Goal: Information Seeking & Learning: Learn about a topic

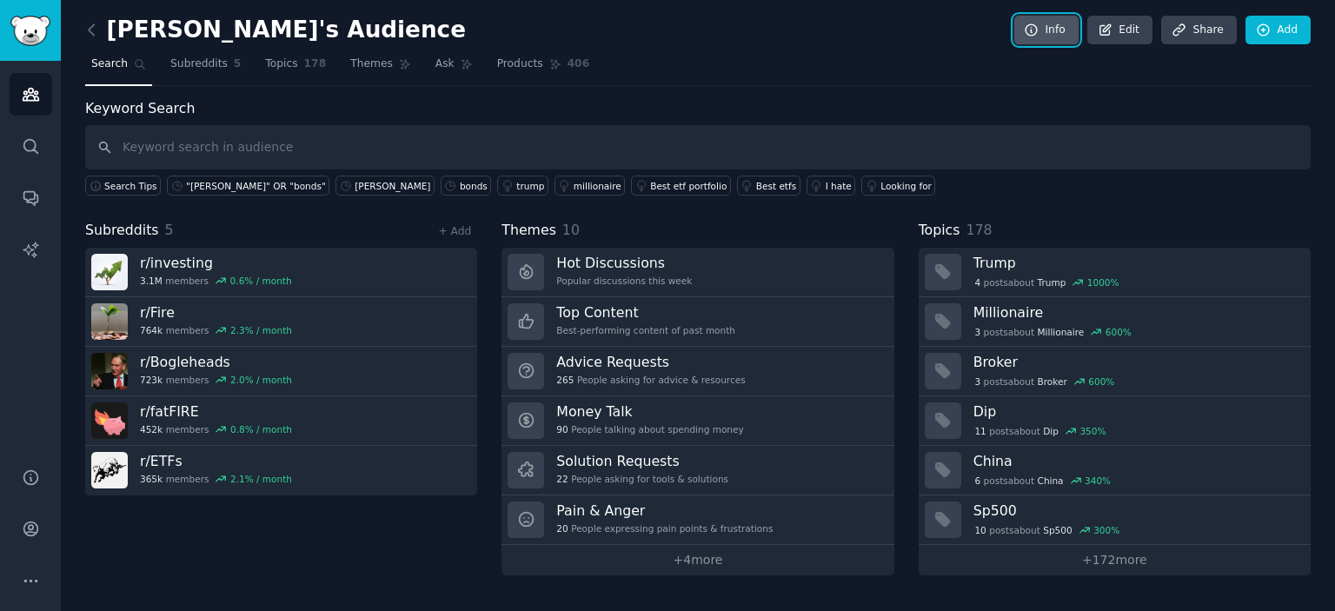
click at [1063, 32] on link "Info" at bounding box center [1046, 31] width 64 height 30
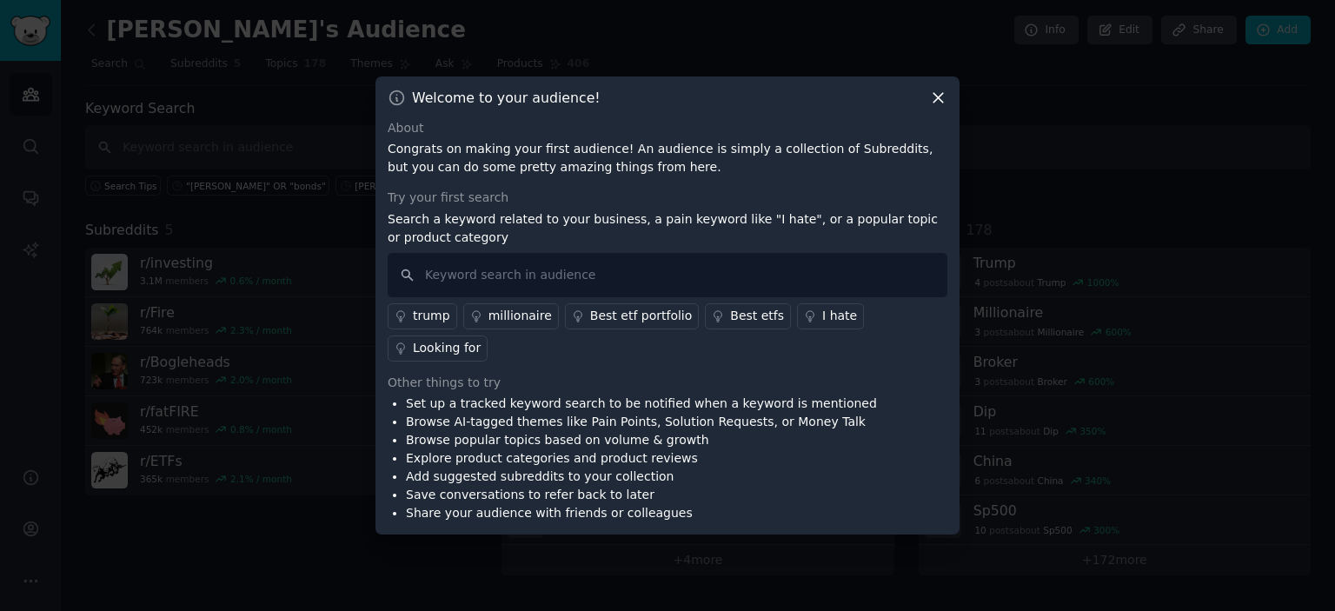
click at [939, 106] on icon at bounding box center [938, 98] width 18 height 18
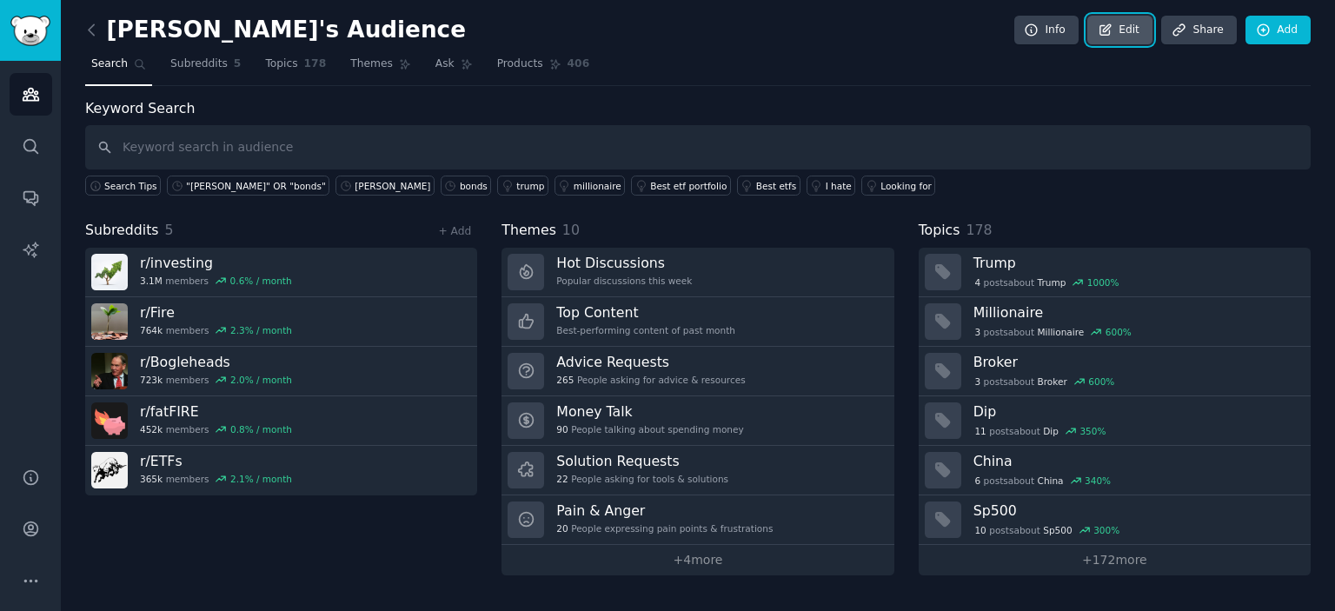
click at [1134, 34] on link "Edit" at bounding box center [1119, 31] width 65 height 30
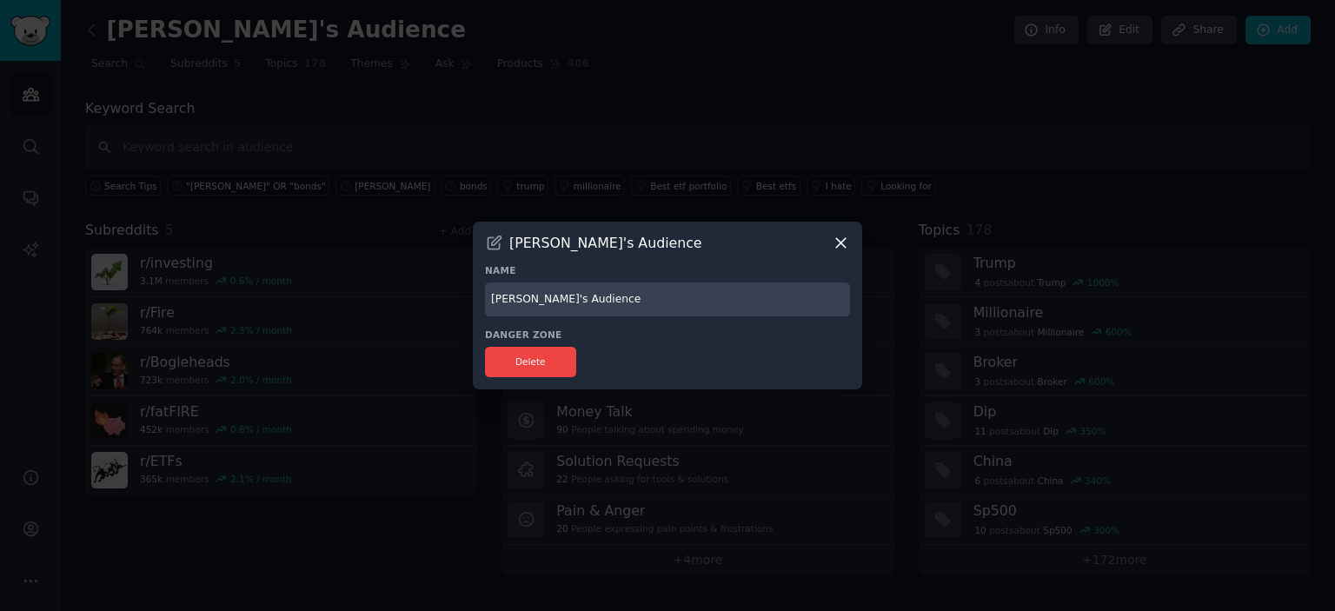
click at [869, 120] on div at bounding box center [667, 305] width 1335 height 611
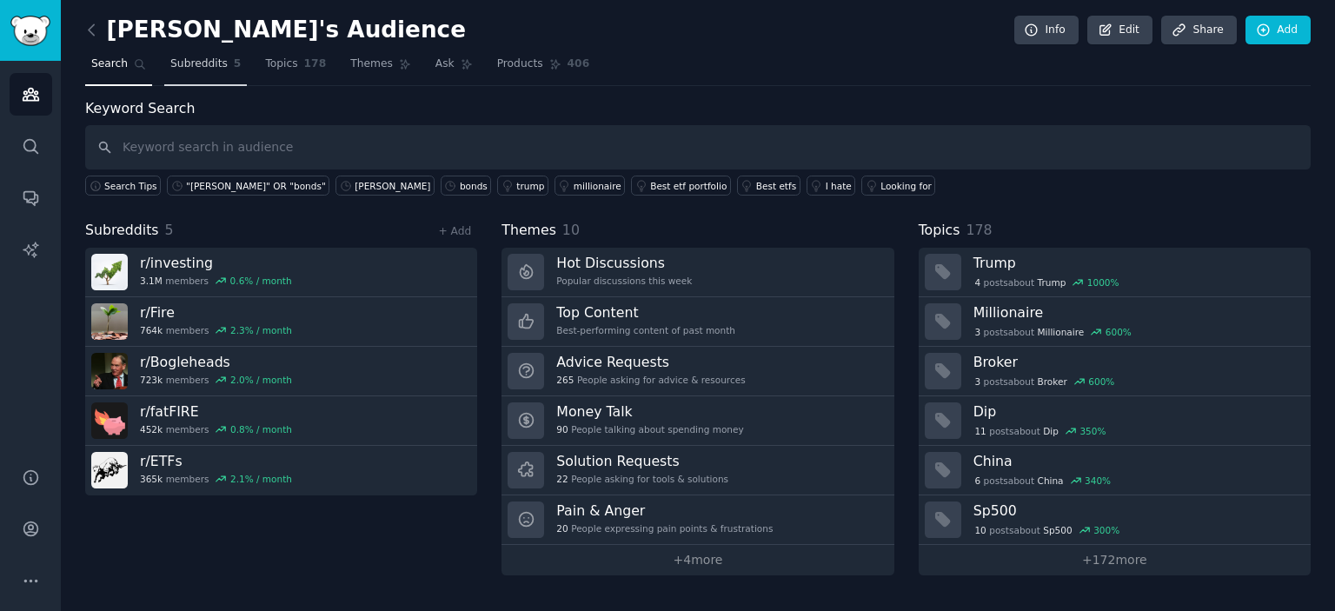
click at [198, 71] on link "Subreddits 5" at bounding box center [205, 68] width 83 height 36
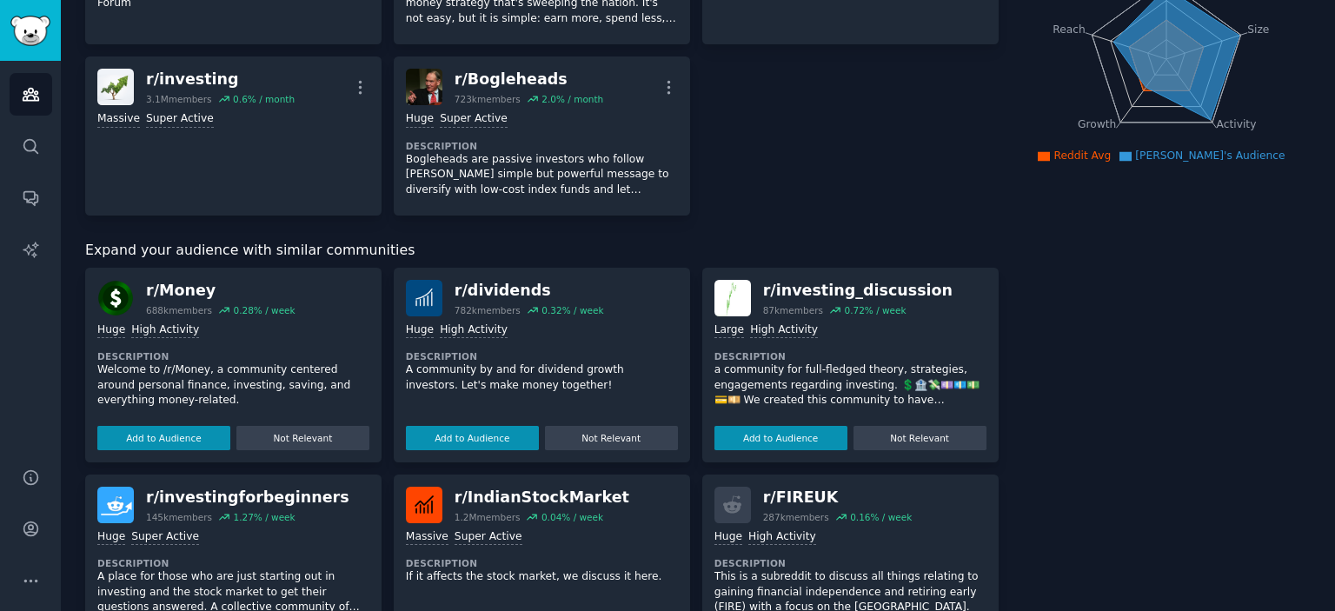
scroll to position [261, 0]
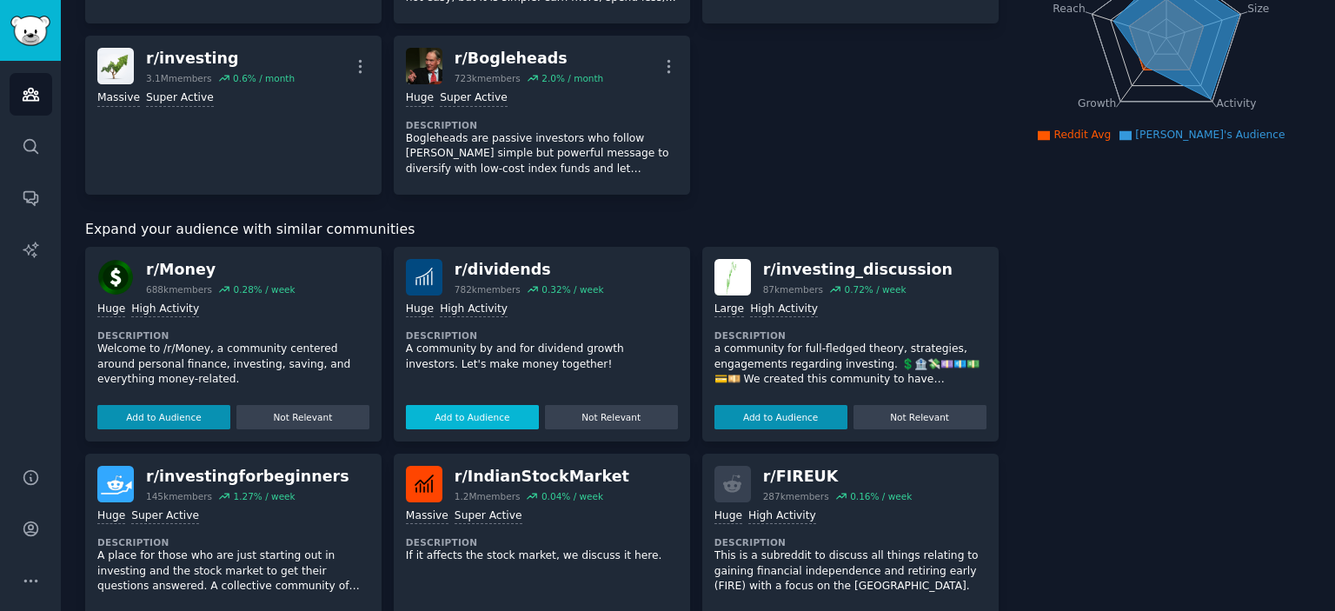
click at [484, 411] on button "Add to Audience" at bounding box center [472, 417] width 133 height 24
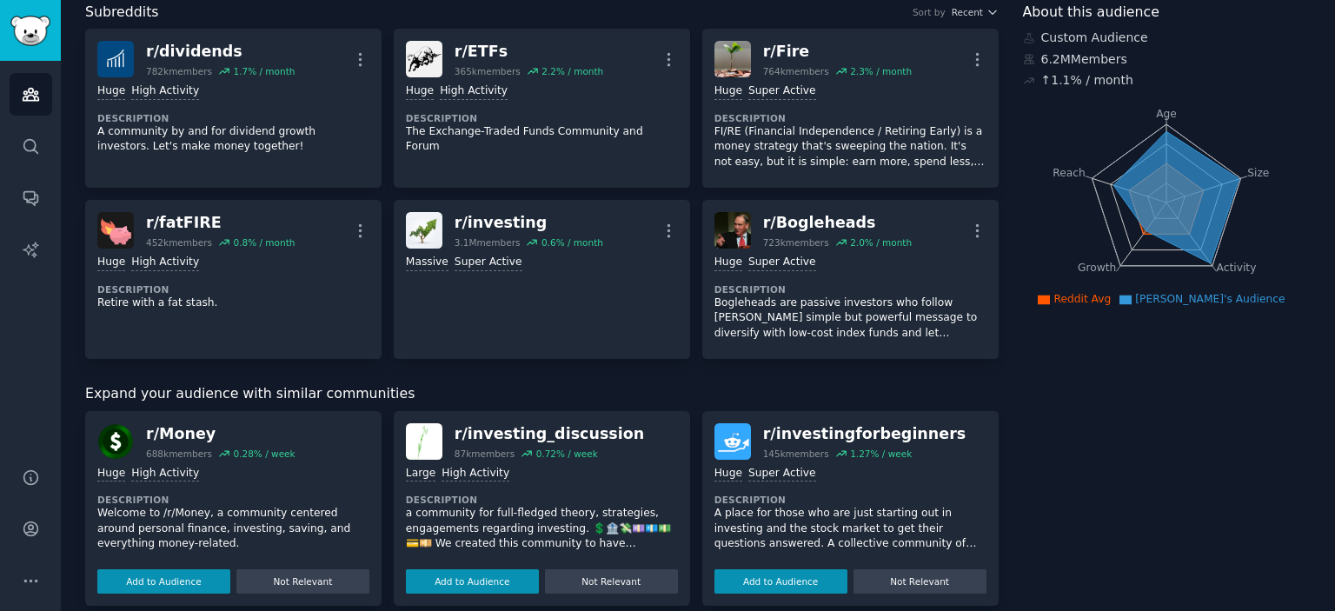
scroll to position [0, 0]
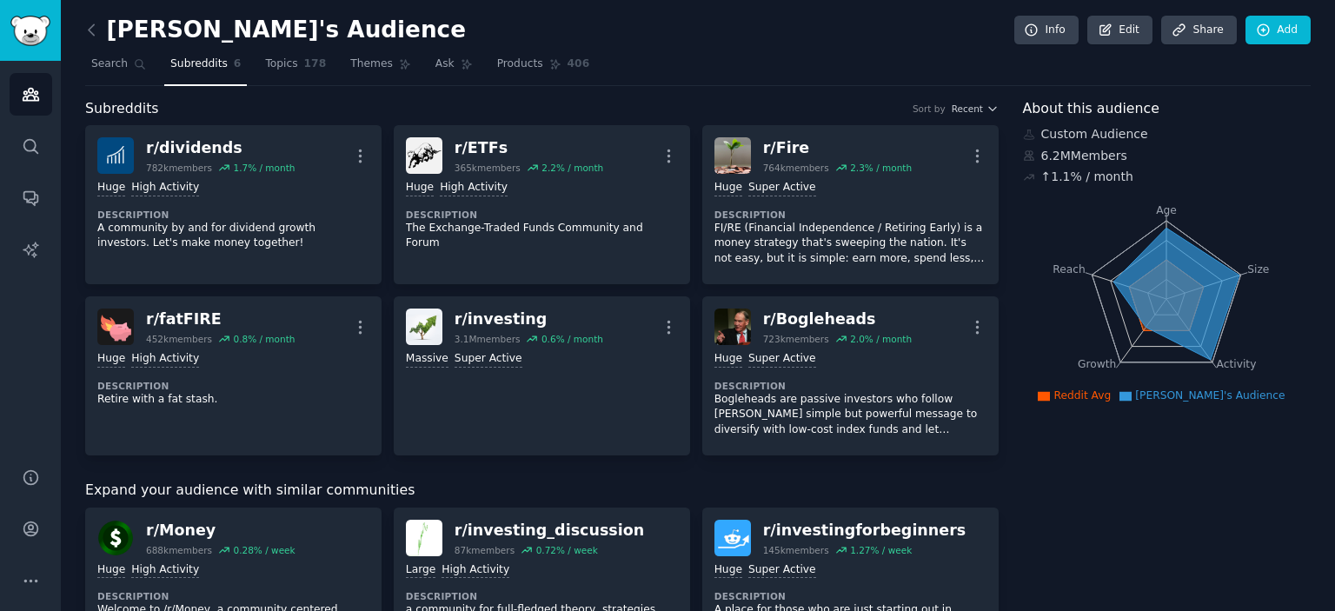
click at [1050, 394] on icon at bounding box center [1044, 396] width 12 height 10
click at [1206, 389] on span "[PERSON_NAME]'s Audience" at bounding box center [1210, 395] width 150 height 12
click at [659, 79] on nav "Search Subreddits 6 Topics 178 Themes Ask Products 406" at bounding box center [698, 68] width 1226 height 36
click at [283, 60] on span "Topics" at bounding box center [281, 64] width 32 height 16
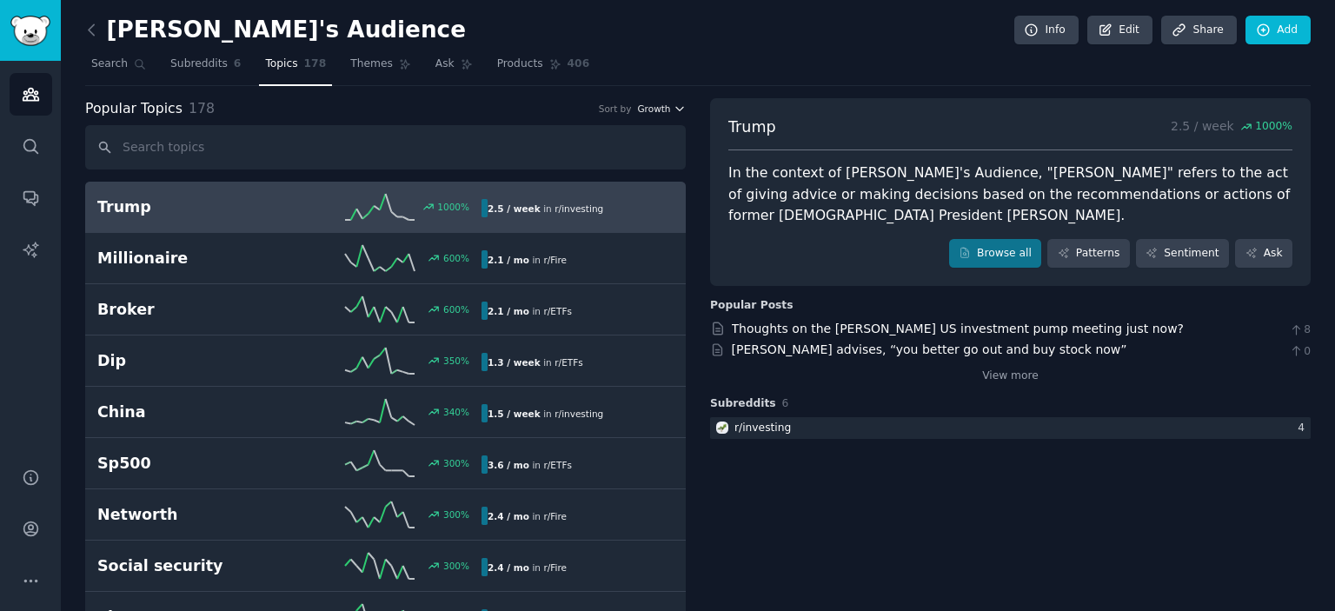
click at [663, 113] on span "Growth" at bounding box center [653, 109] width 33 height 12
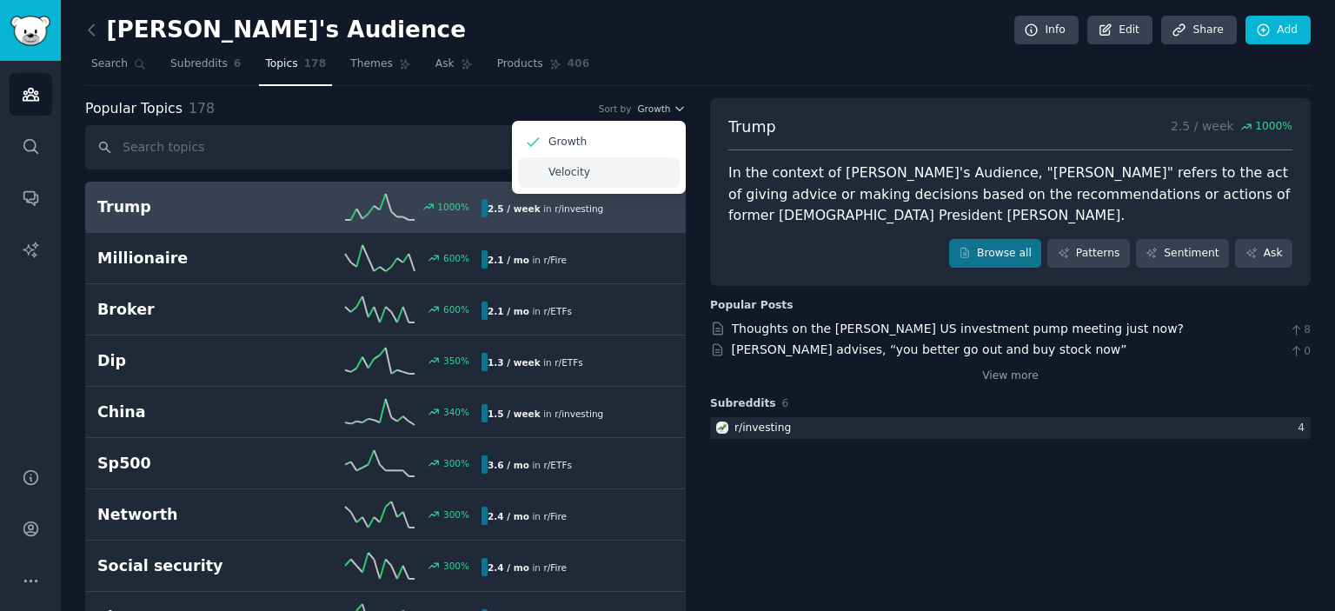
click at [570, 173] on p "Velocity" at bounding box center [569, 173] width 42 height 16
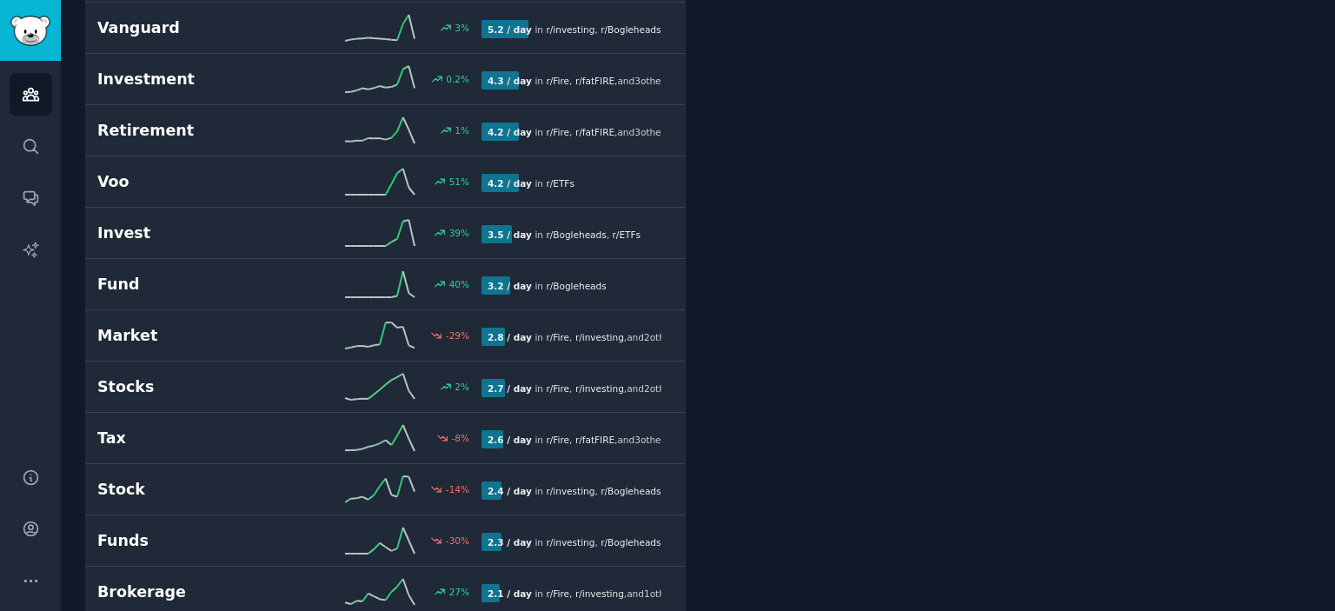
scroll to position [782, 0]
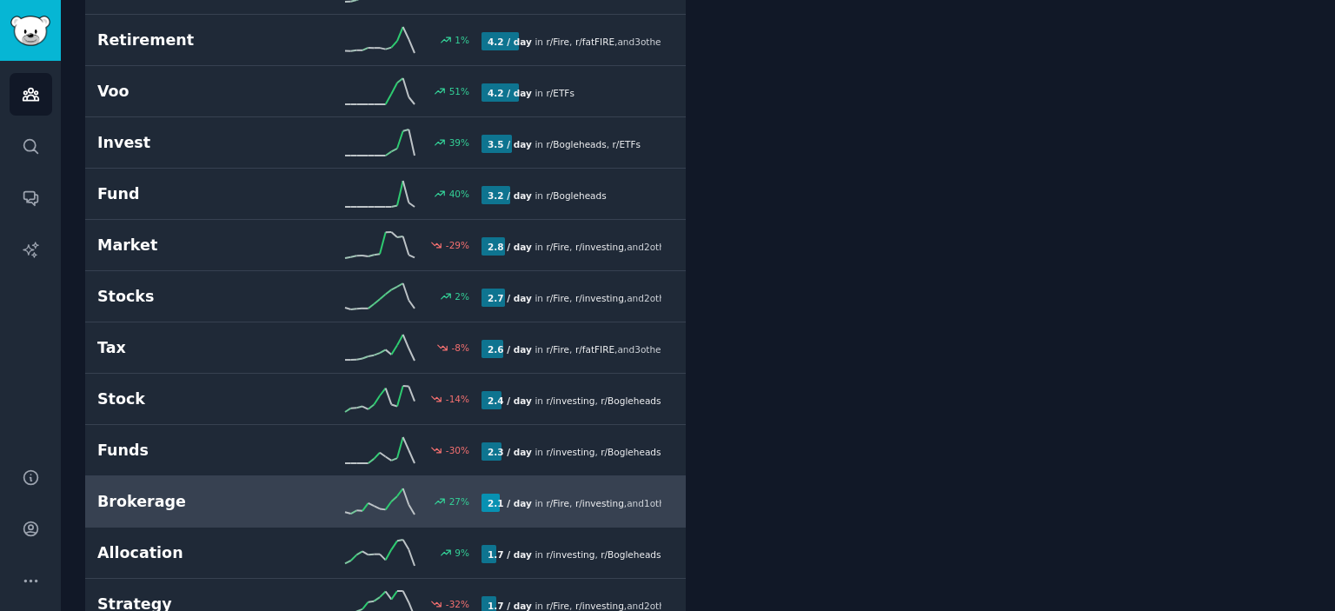
click at [150, 497] on h2 "Brokerage" at bounding box center [193, 502] width 192 height 22
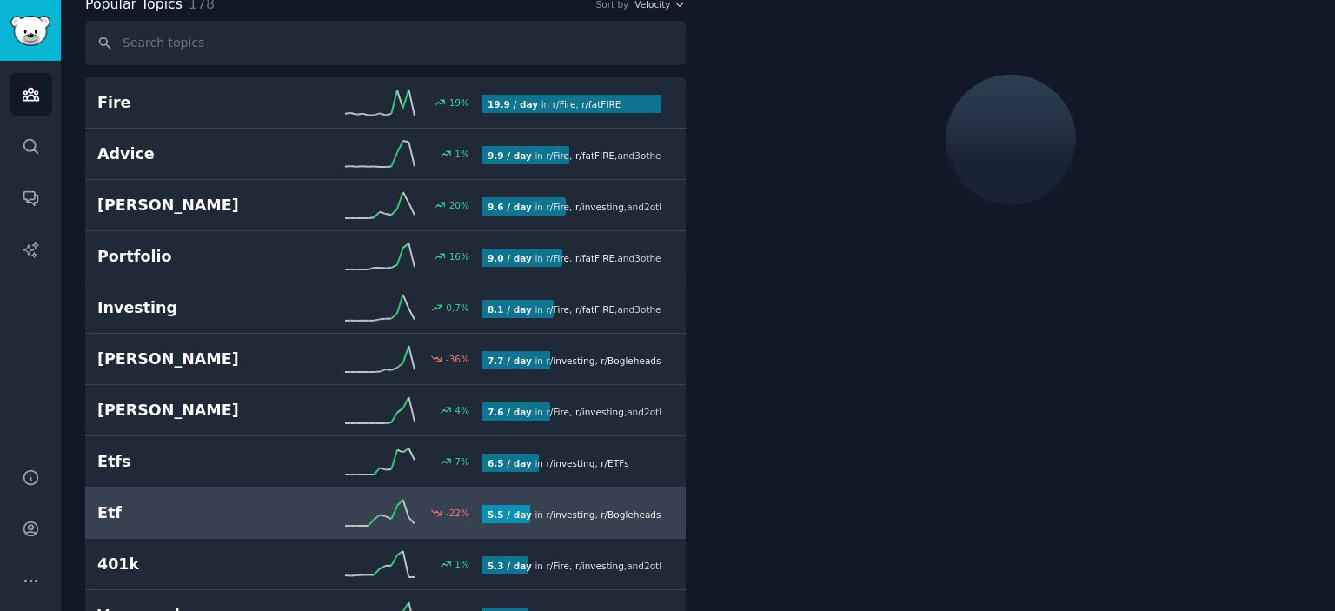
scroll to position [96, 0]
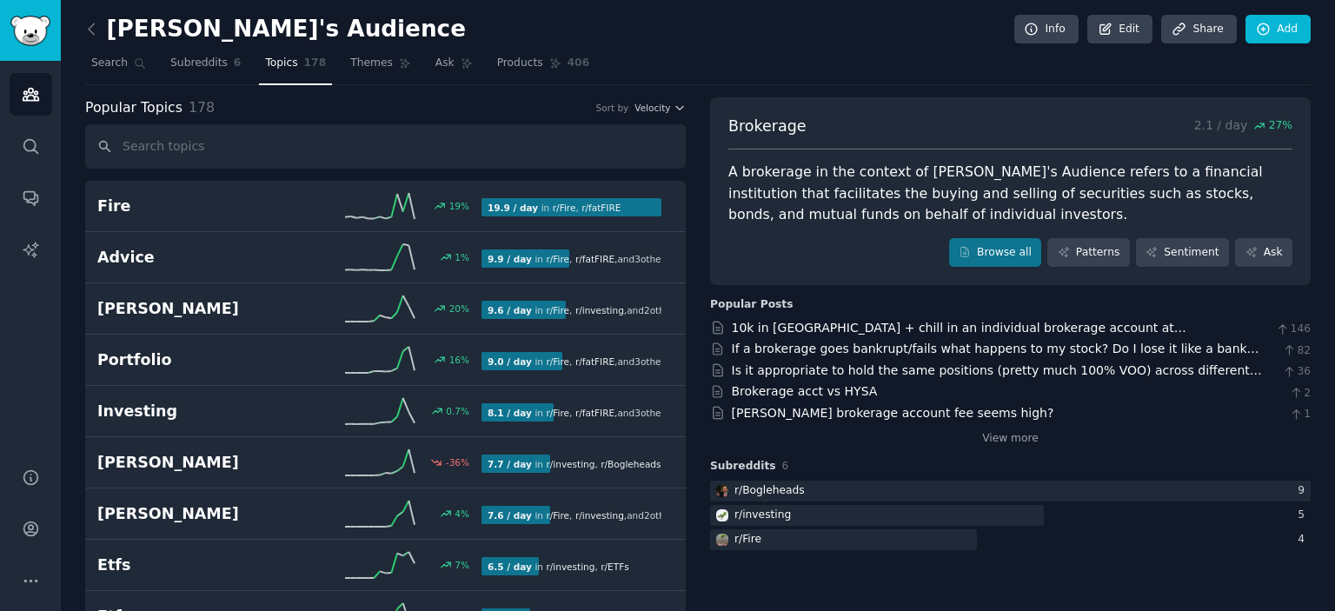
scroll to position [0, 0]
click at [344, 73] on link "Themes" at bounding box center [380, 68] width 73 height 36
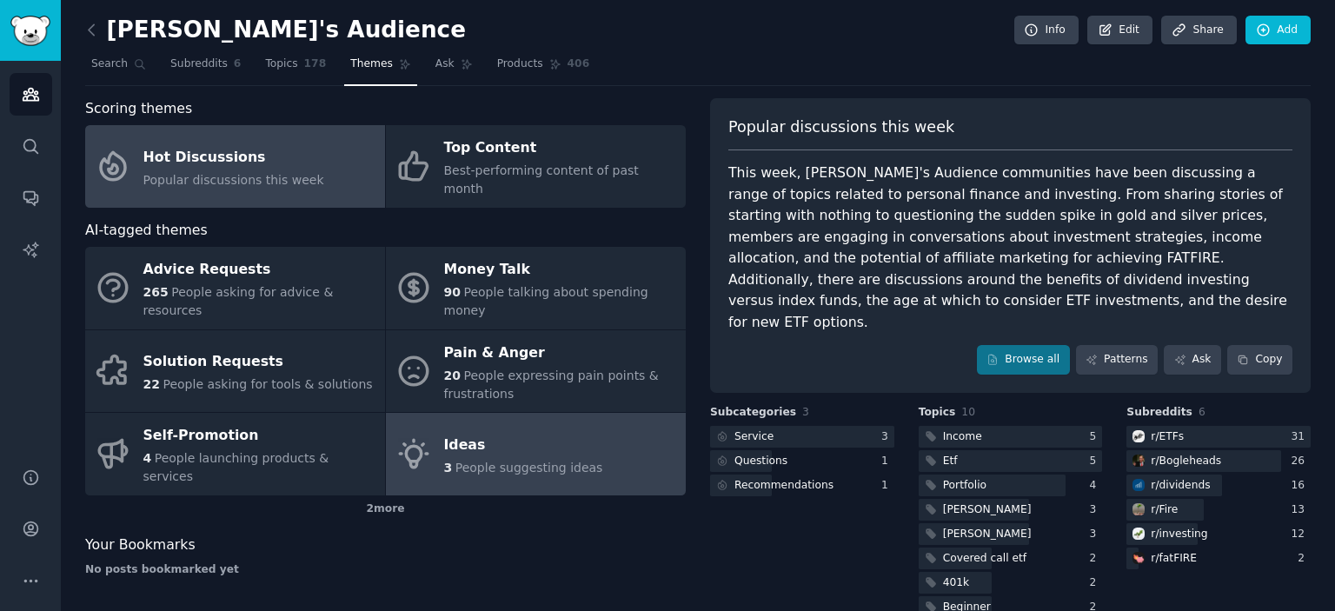
drag, startPoint x: 497, startPoint y: 540, endPoint x: 489, endPoint y: 397, distance: 142.8
click at [497, 540] on div "Scoring themes Hot Discussions Popular discussions this week Top Content Best-p…" at bounding box center [385, 384] width 601 height 572
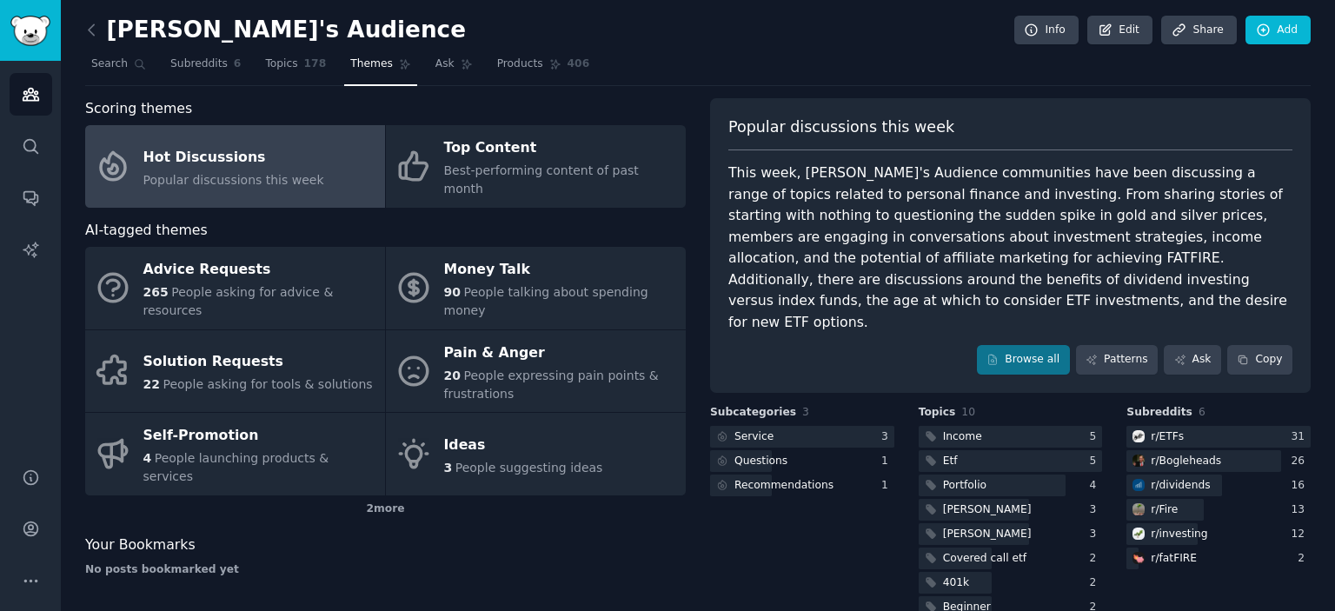
click at [242, 171] on div "Popular discussions this week" at bounding box center [233, 180] width 181 height 18
click at [179, 146] on div "Hot Discussions" at bounding box center [233, 157] width 181 height 28
click at [389, 583] on div "Scoring themes Hot Discussions Popular discussions this week Top Content Best-p…" at bounding box center [385, 384] width 601 height 572
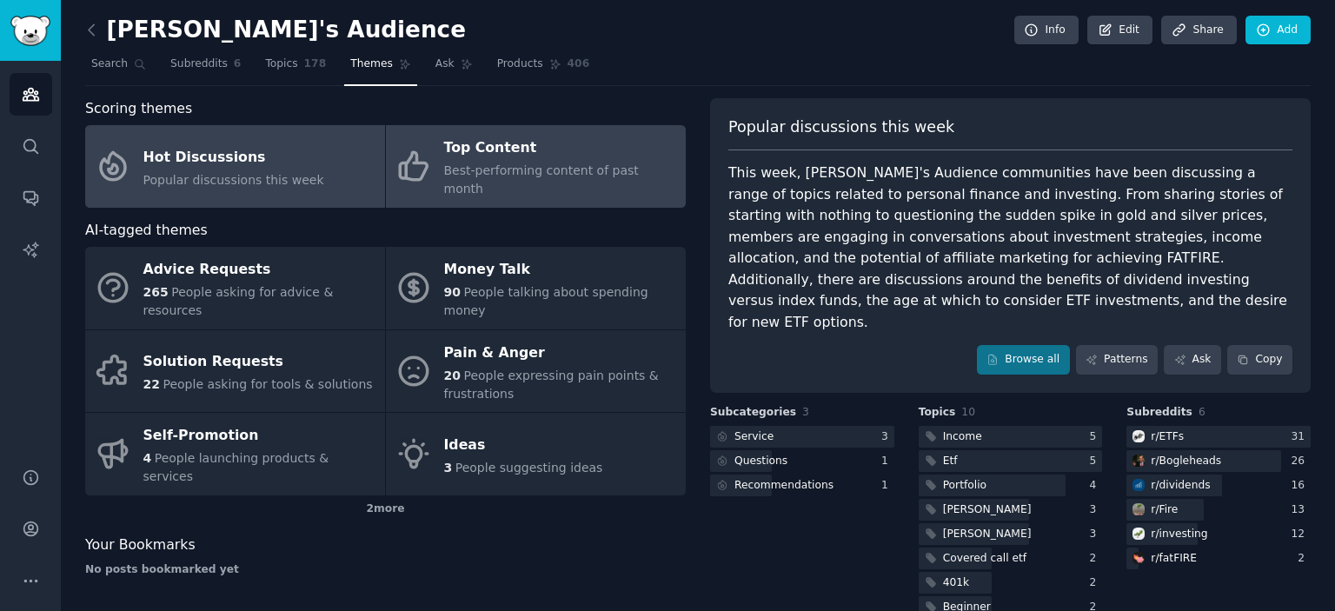
click at [488, 169] on span "Best-performing content of past month" at bounding box center [541, 179] width 195 height 32
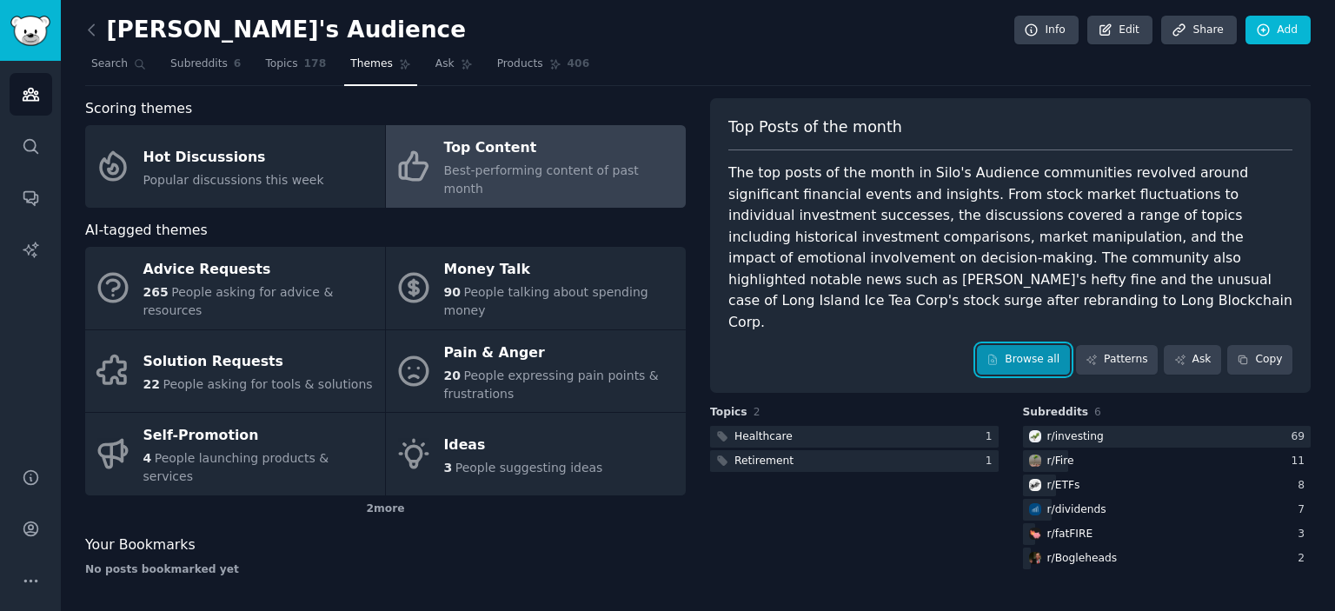
click at [1020, 345] on link "Browse all" at bounding box center [1023, 360] width 93 height 30
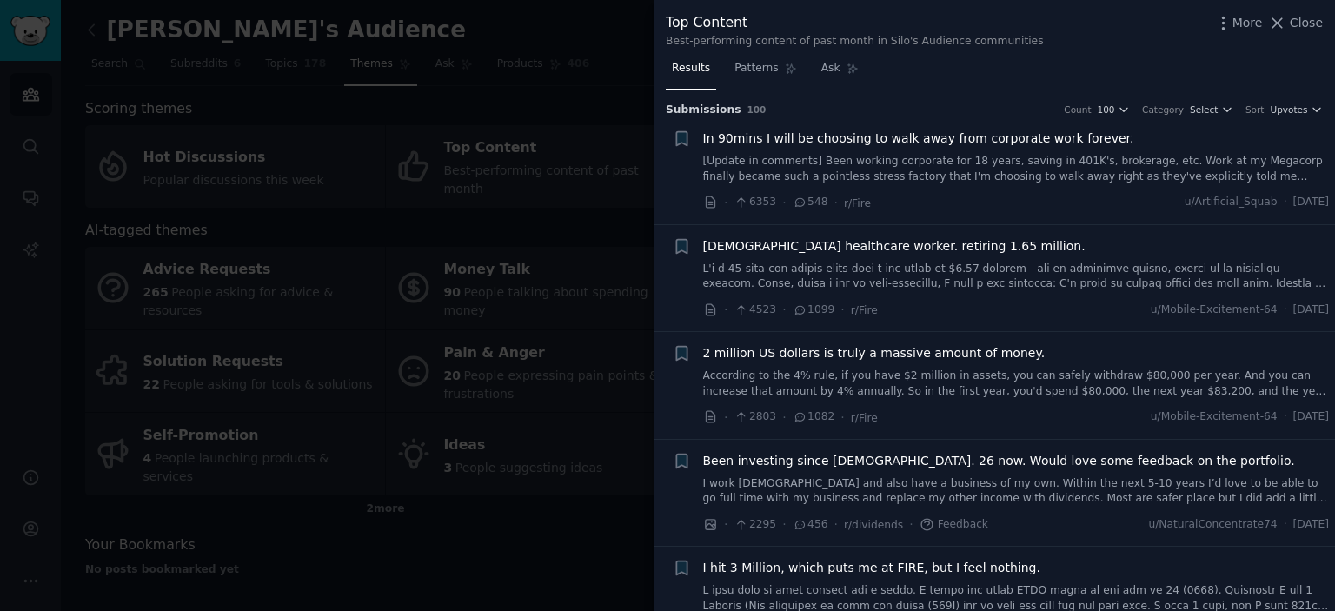
click at [525, 531] on div at bounding box center [667, 305] width 1335 height 611
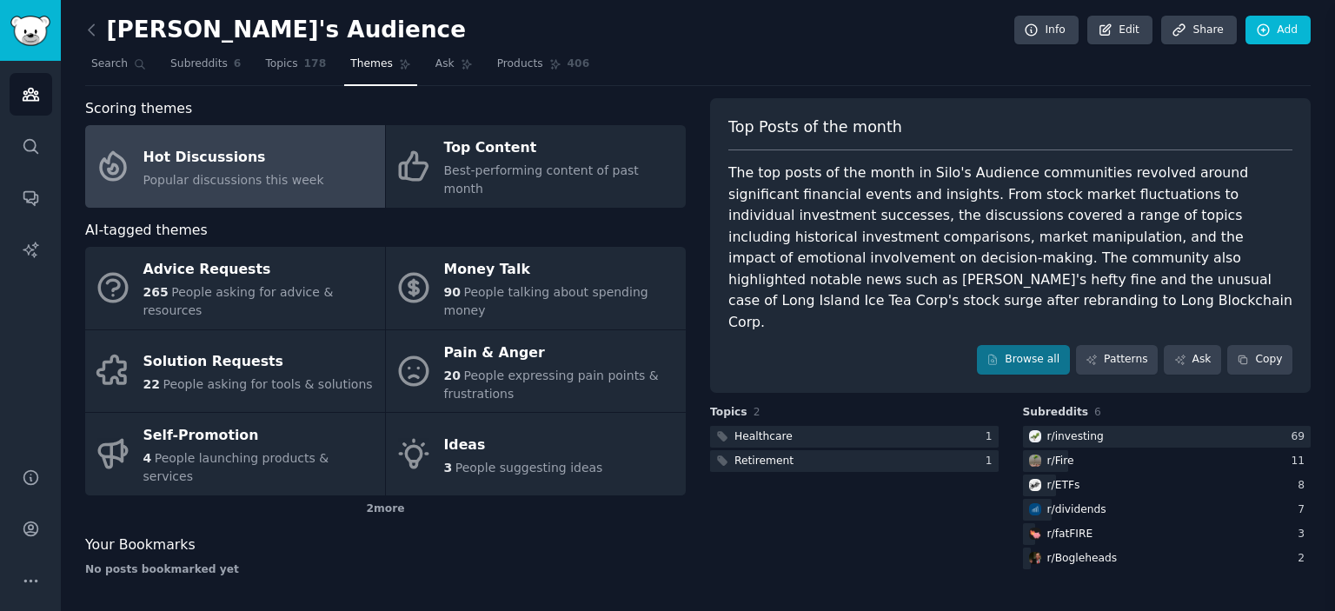
click at [331, 161] on link "Hot Discussions Popular discussions this week" at bounding box center [235, 166] width 300 height 83
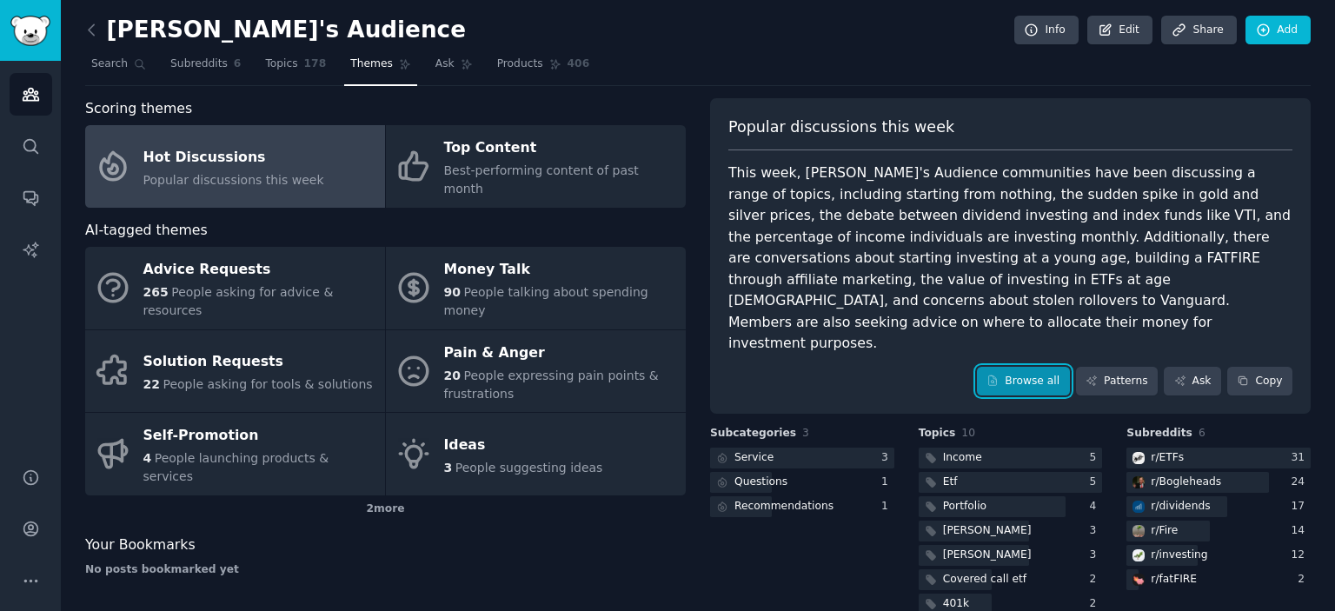
click at [1015, 367] on link "Browse all" at bounding box center [1023, 382] width 93 height 30
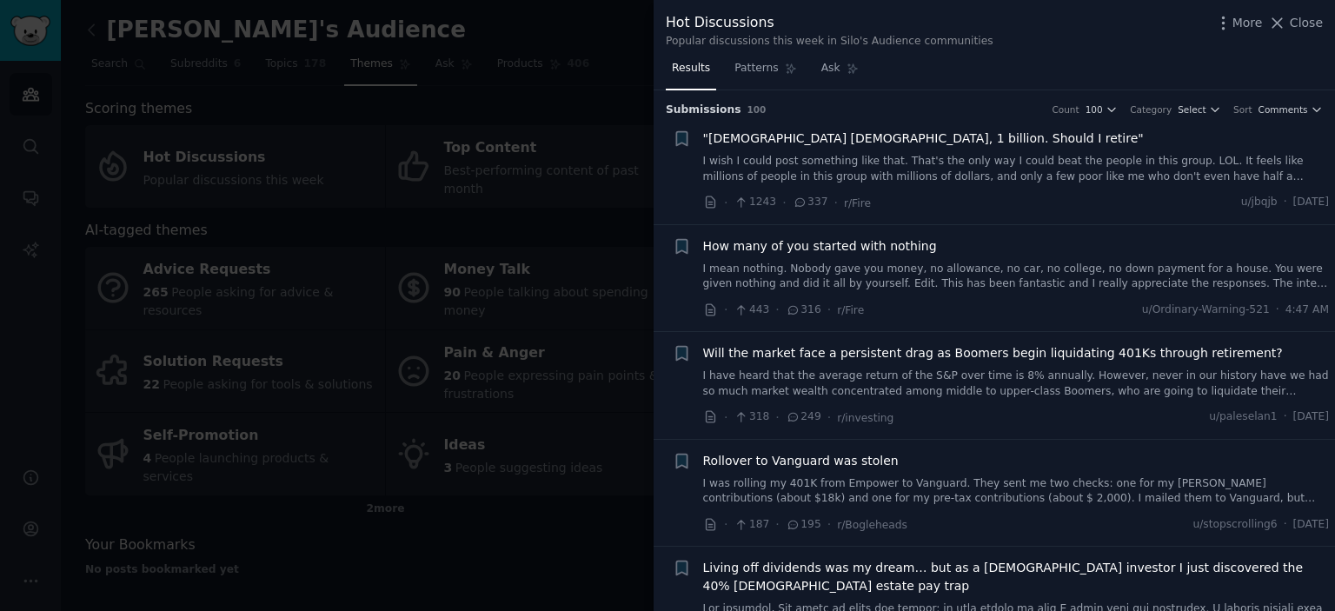
click at [461, 535] on div at bounding box center [667, 305] width 1335 height 611
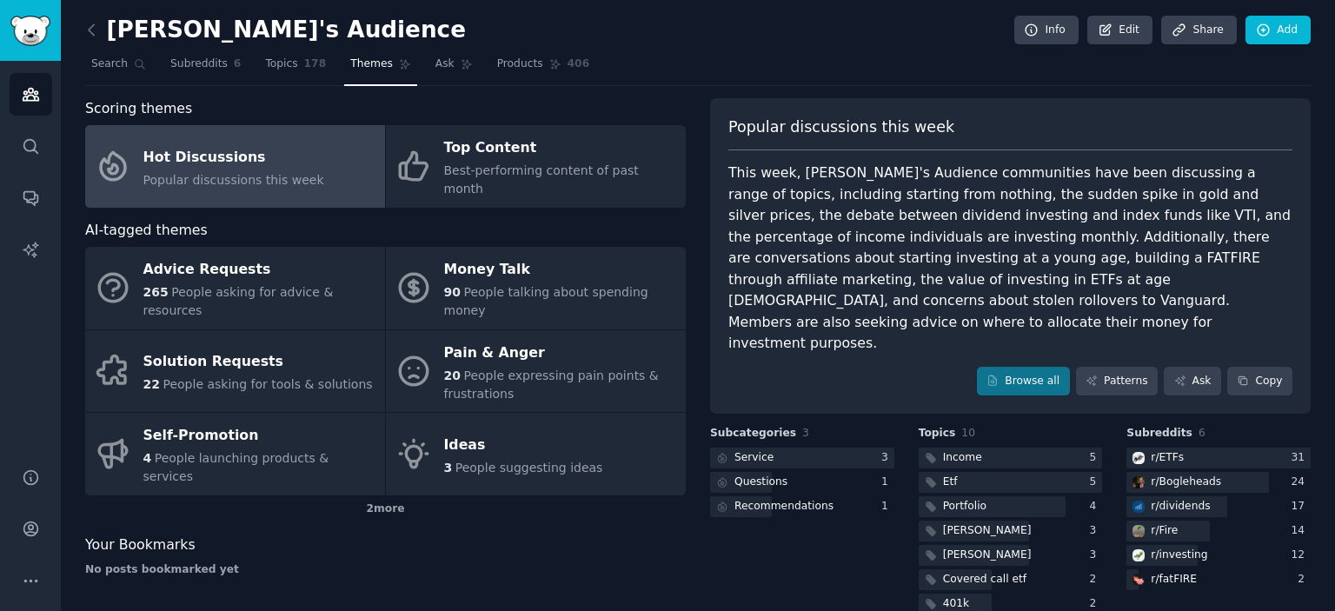
click at [883, 60] on nav "Search Subreddits 6 Topics 178 Themes Ask Products 406" at bounding box center [698, 68] width 1226 height 36
click at [42, 198] on link "Conversations" at bounding box center [31, 197] width 43 height 43
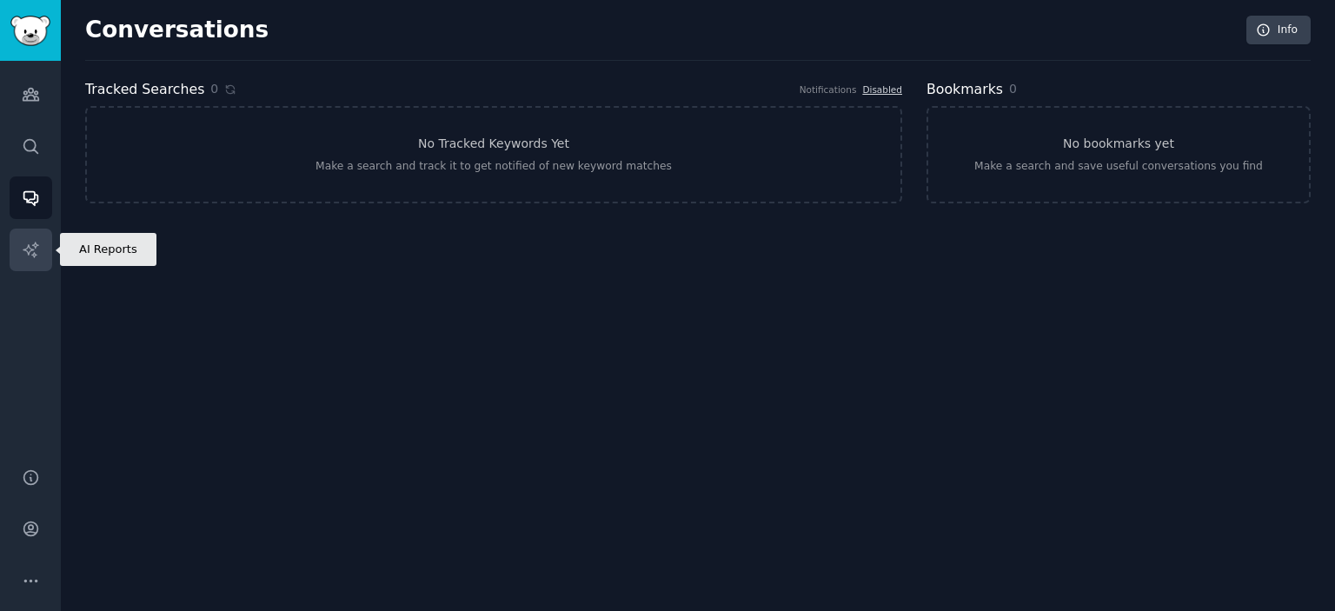
click at [27, 246] on icon "Sidebar" at bounding box center [30, 249] width 15 height 15
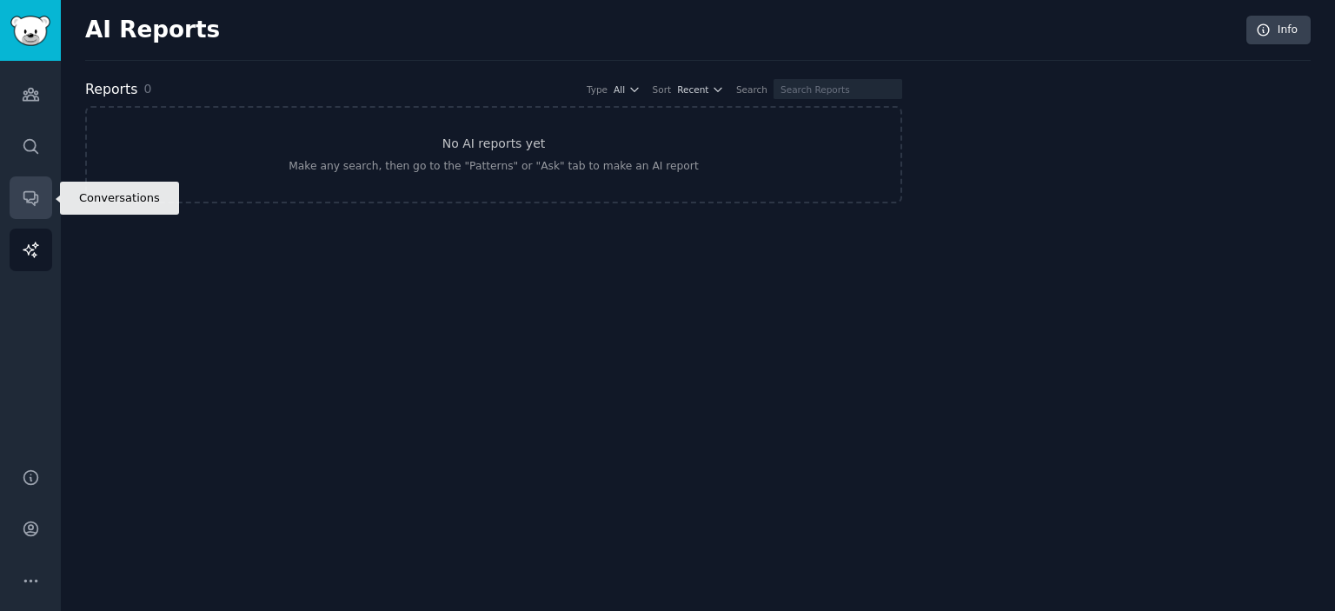
click at [28, 196] on icon "Sidebar" at bounding box center [31, 198] width 18 height 18
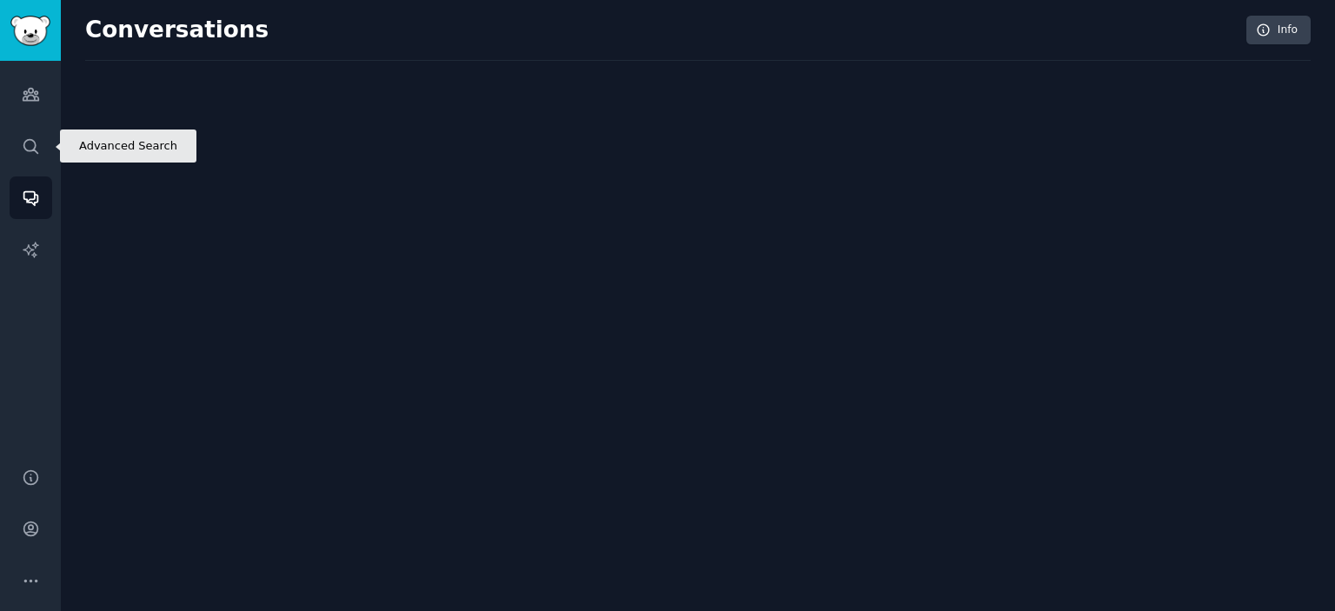
click at [38, 134] on link "Search" at bounding box center [31, 146] width 43 height 43
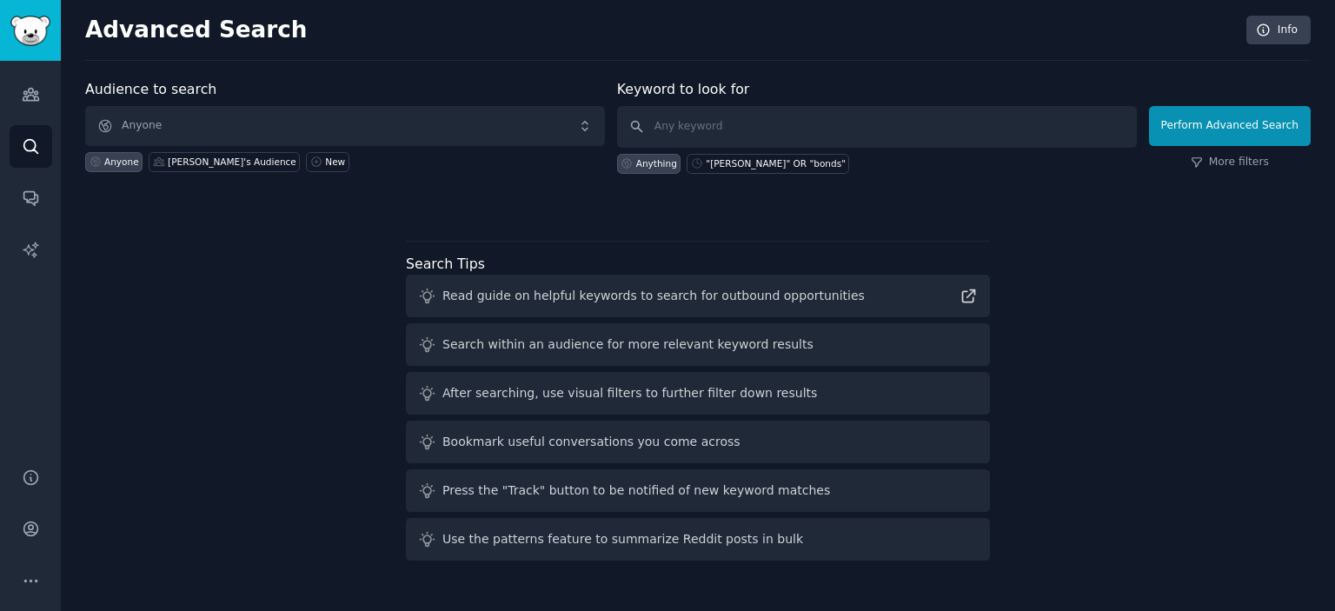
click at [219, 421] on div "Audience to search Anyone Anyone Silo's Audience New Keyword to look for Anythi…" at bounding box center [698, 323] width 1226 height 488
click at [38, 85] on icon "Sidebar" at bounding box center [31, 94] width 18 height 18
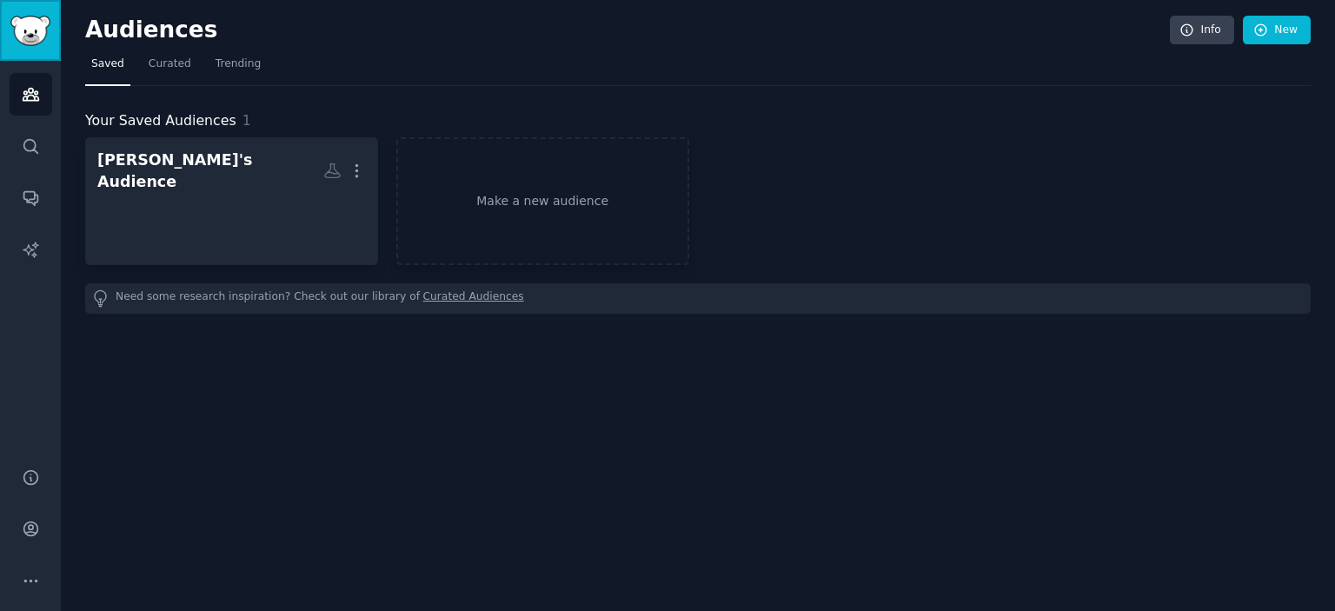
click at [37, 33] on img "Sidebar" at bounding box center [30, 31] width 40 height 30
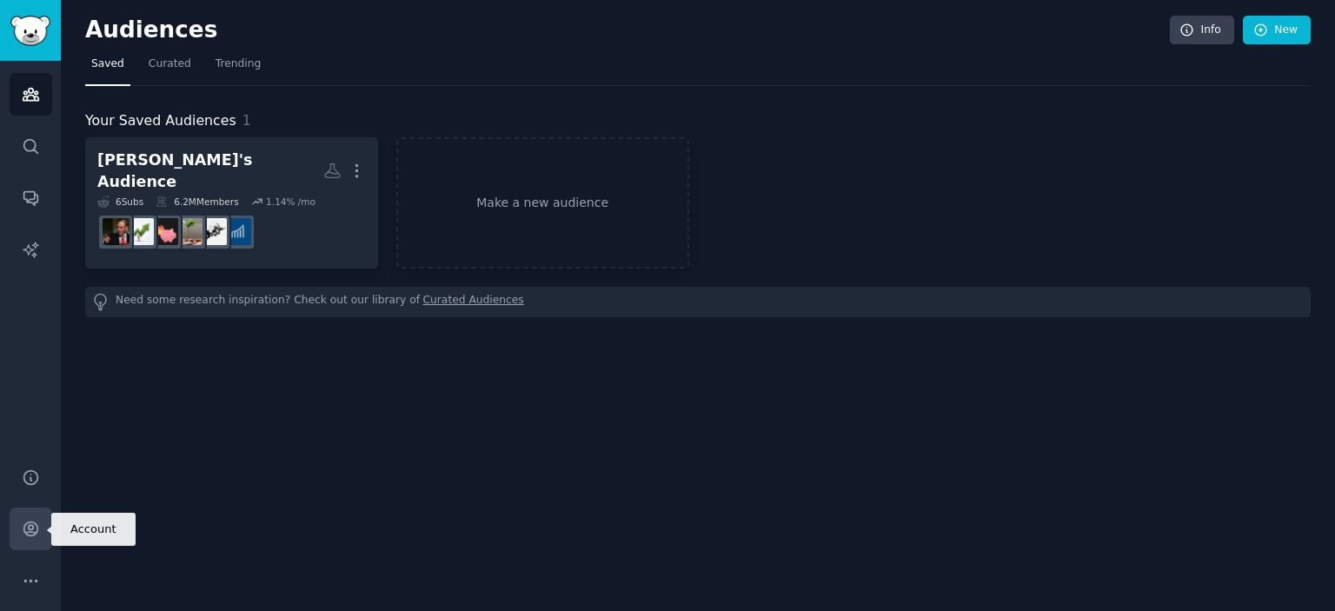
click at [10, 542] on link "Account" at bounding box center [31, 529] width 43 height 43
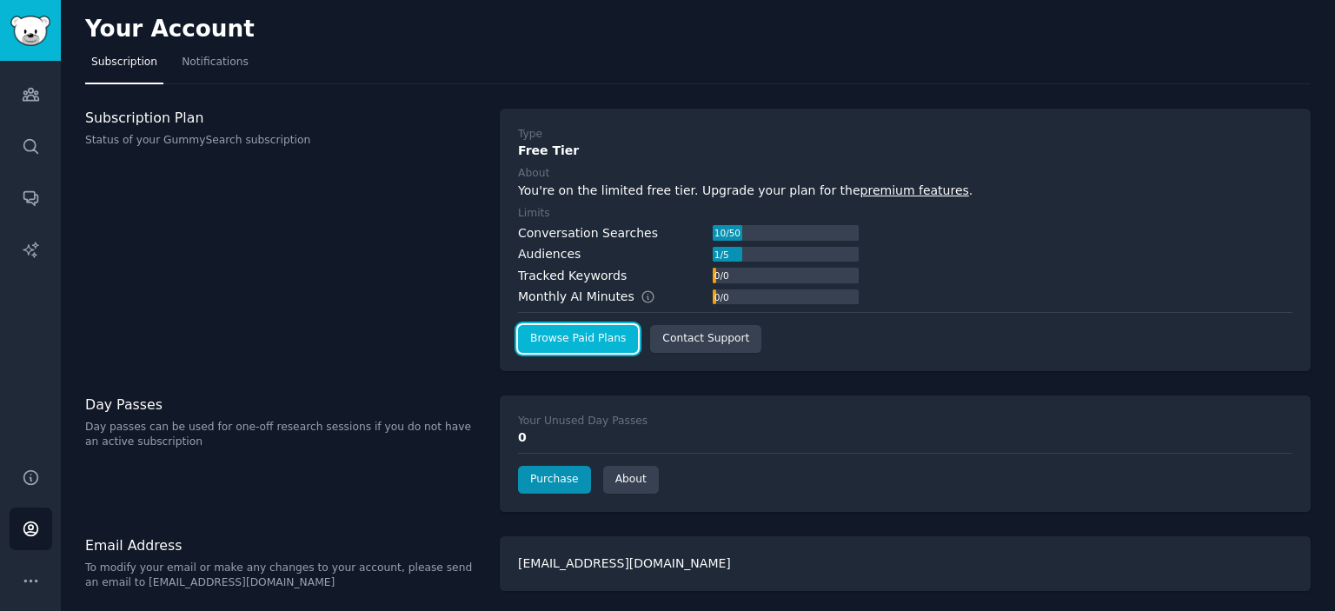
click at [587, 344] on link "Browse Paid Plans" at bounding box center [578, 339] width 120 height 28
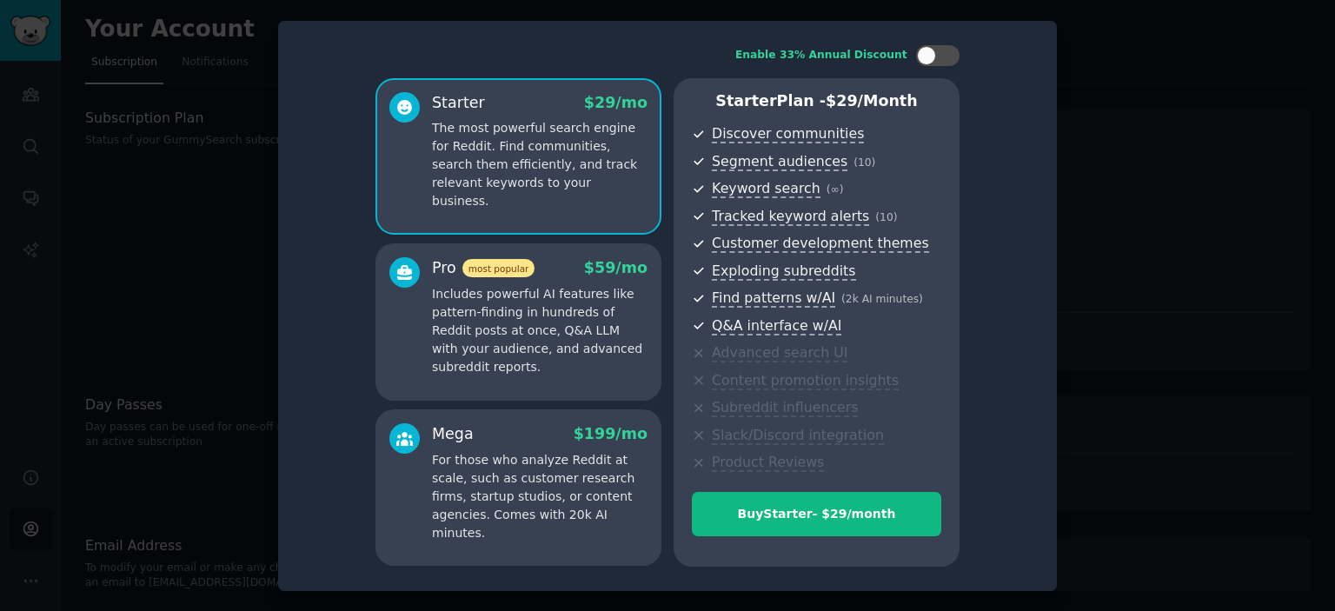
click at [555, 334] on p "Includes powerful AI features like pattern-finding in hundreds of Reddit posts …" at bounding box center [540, 330] width 216 height 91
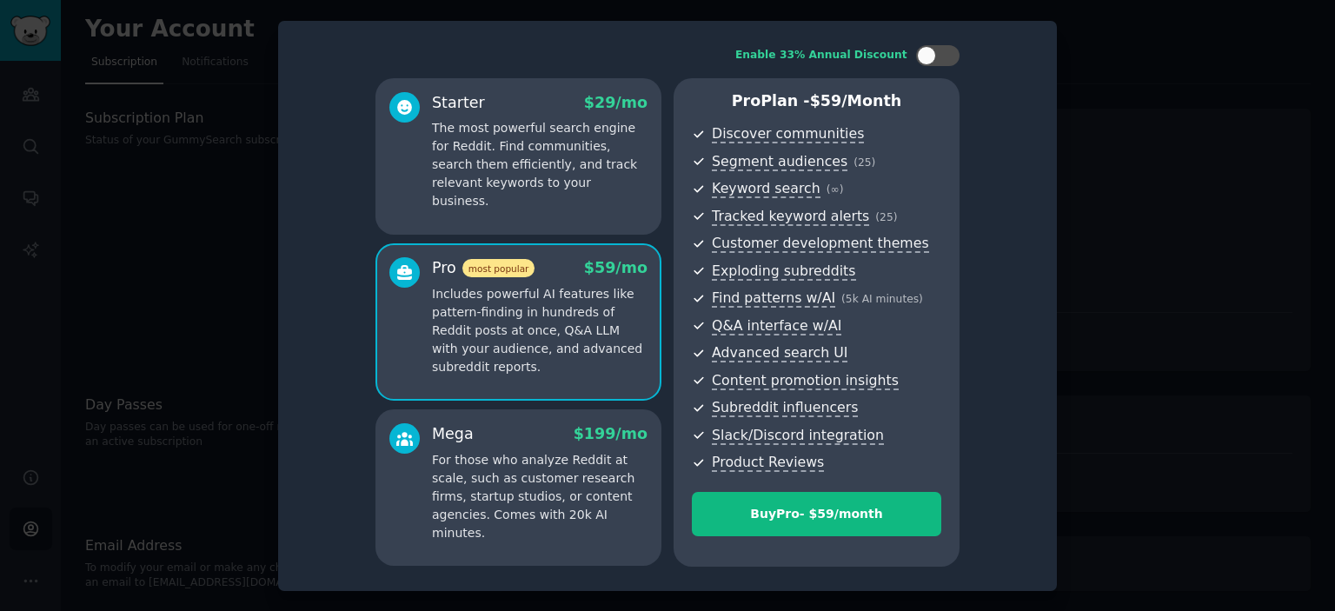
click at [544, 198] on div "Starter $ 29 /mo The most powerful search engine for Reddit. Find communities, …" at bounding box center [518, 156] width 286 height 156
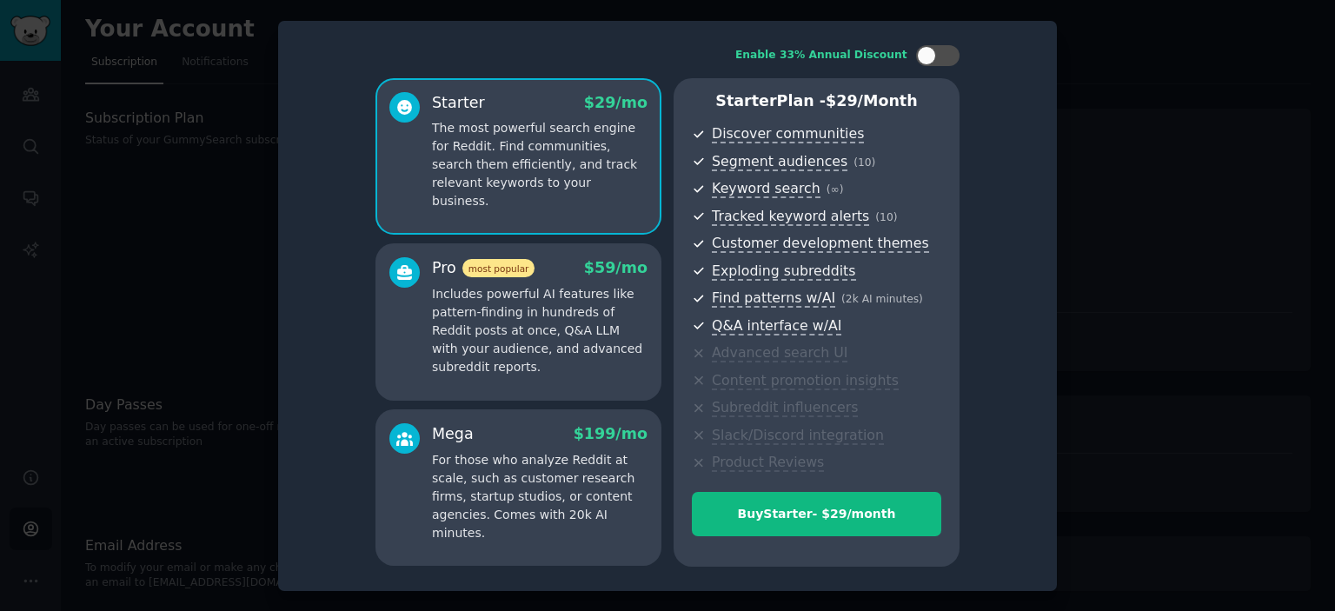
click at [546, 326] on p "Includes powerful AI features like pattern-finding in hundreds of Reddit posts …" at bounding box center [540, 330] width 216 height 91
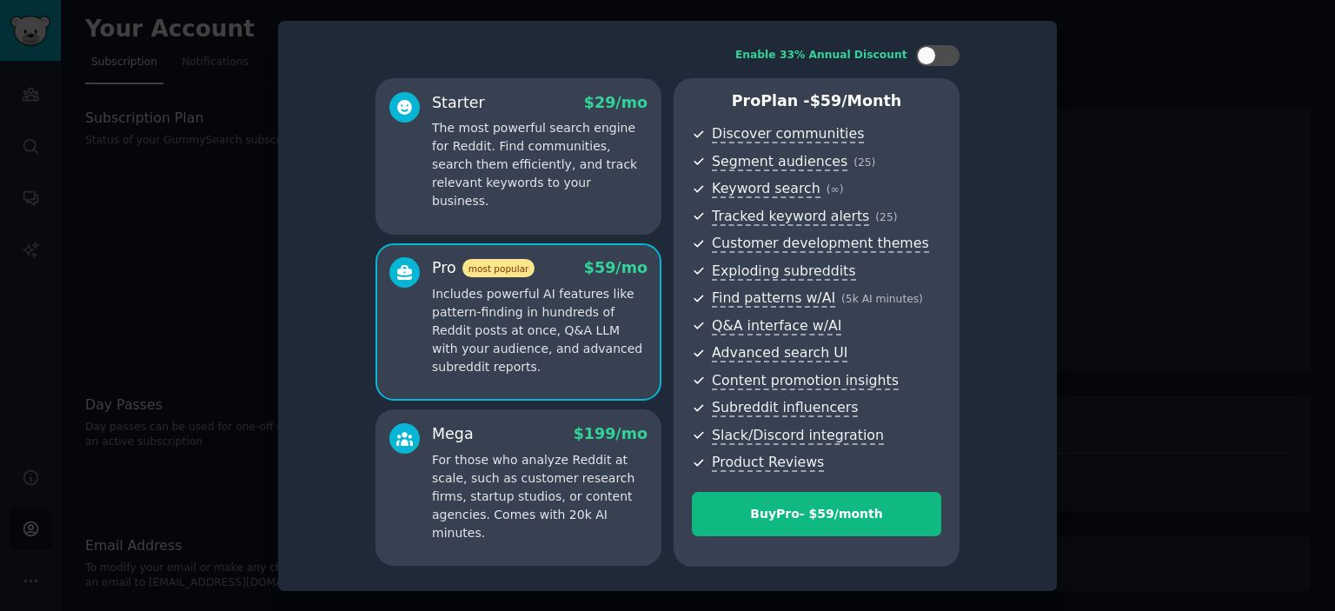
click at [548, 187] on p "The most powerful search engine for Reddit. Find communities, search them effic…" at bounding box center [540, 164] width 216 height 91
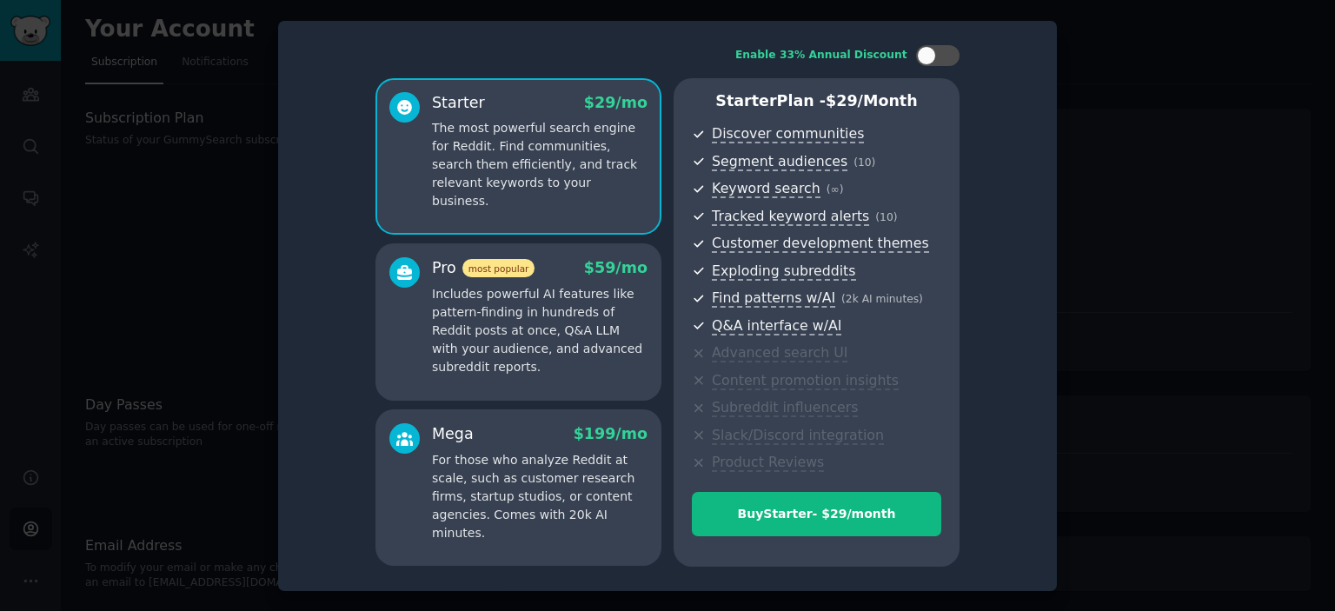
click at [539, 319] on p "Includes powerful AI features like pattern-finding in hundreds of Reddit posts …" at bounding box center [540, 330] width 216 height 91
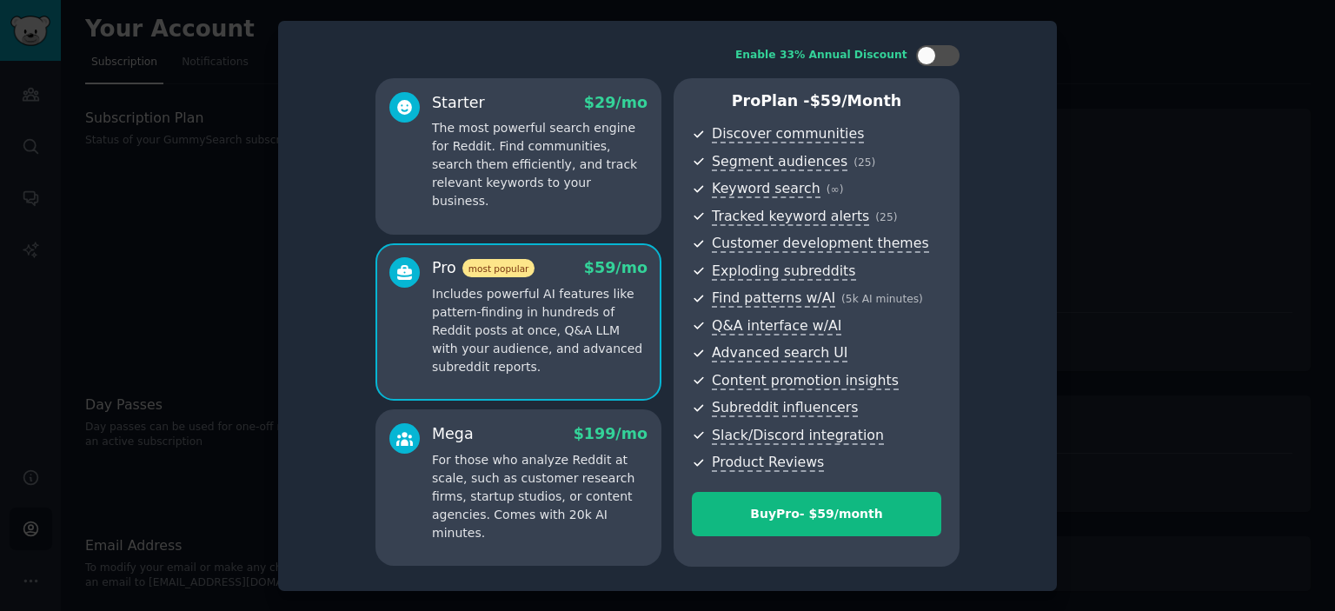
click at [557, 187] on p "The most powerful search engine for Reddit. Find communities, search them effic…" at bounding box center [540, 164] width 216 height 91
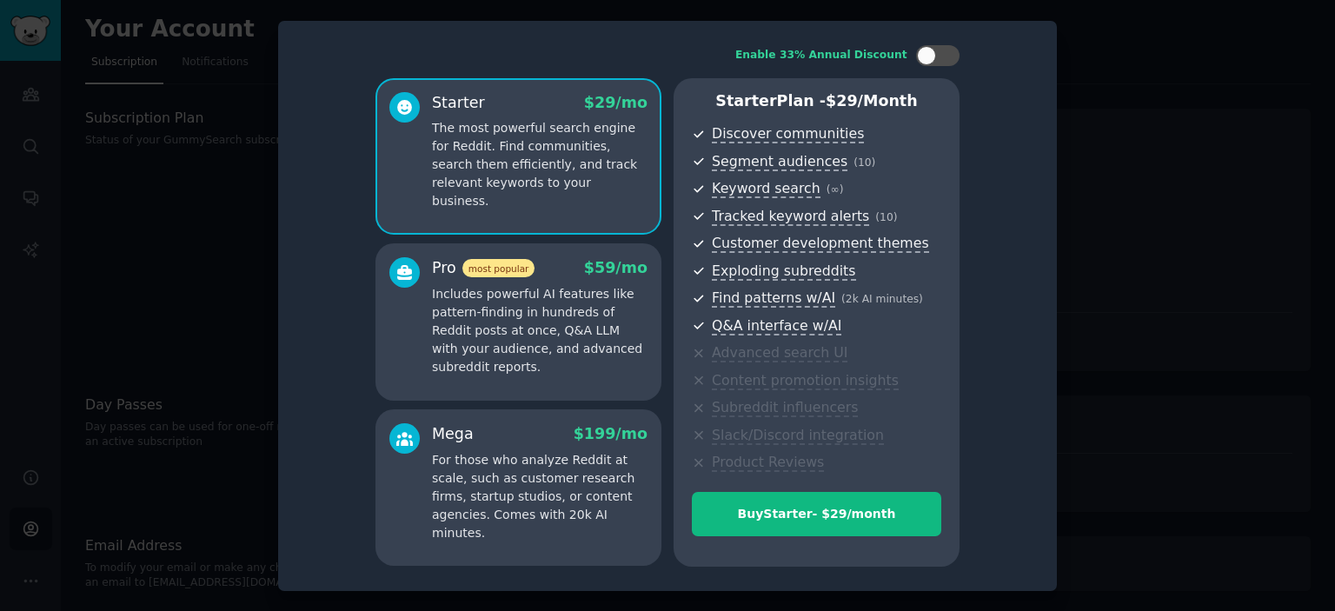
click at [535, 332] on p "Includes powerful AI features like pattern-finding in hundreds of Reddit posts …" at bounding box center [540, 330] width 216 height 91
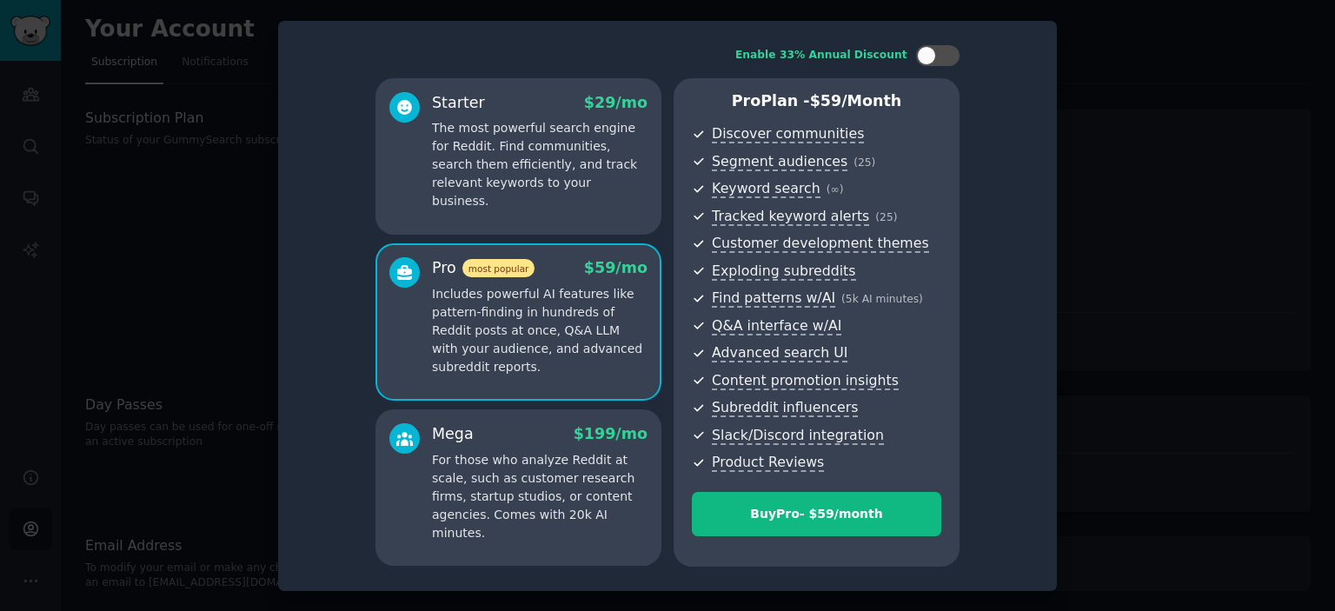
click at [547, 184] on p "The most powerful search engine for Reddit. Find communities, search them effic…" at bounding box center [540, 164] width 216 height 91
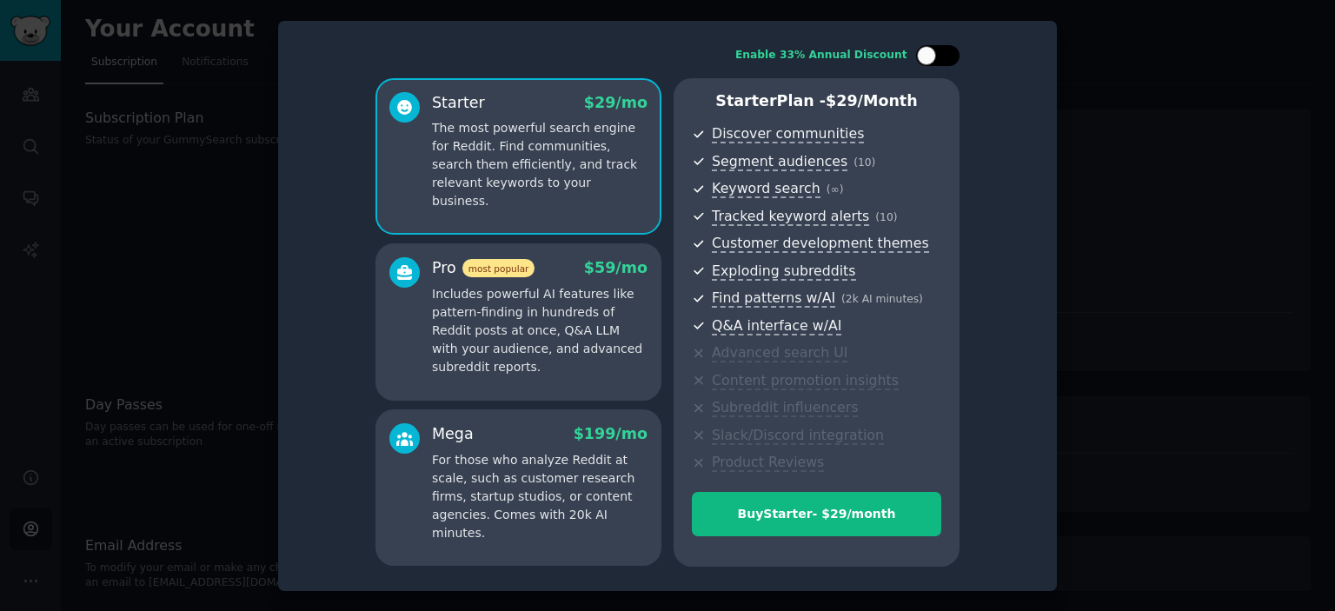
click at [934, 60] on div at bounding box center [926, 55] width 19 height 19
click at [934, 60] on div at bounding box center [937, 55] width 43 height 21
checkbox input "false"
click at [232, 228] on div at bounding box center [667, 305] width 1335 height 611
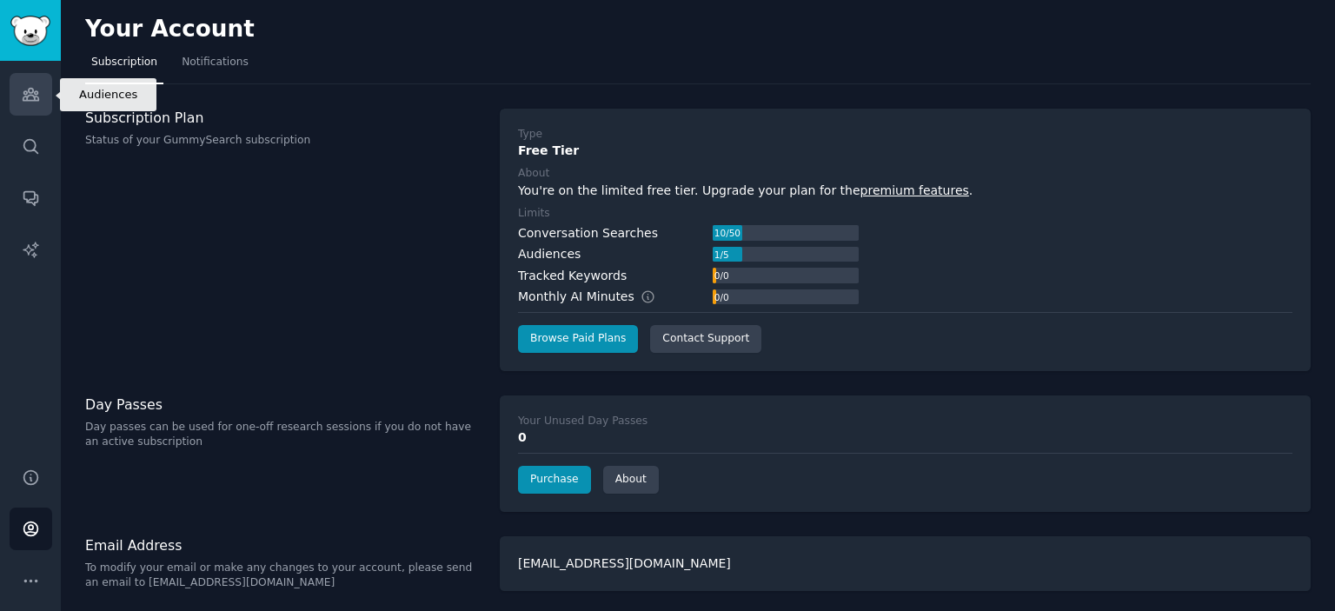
click at [40, 96] on link "Audiences" at bounding box center [31, 94] width 43 height 43
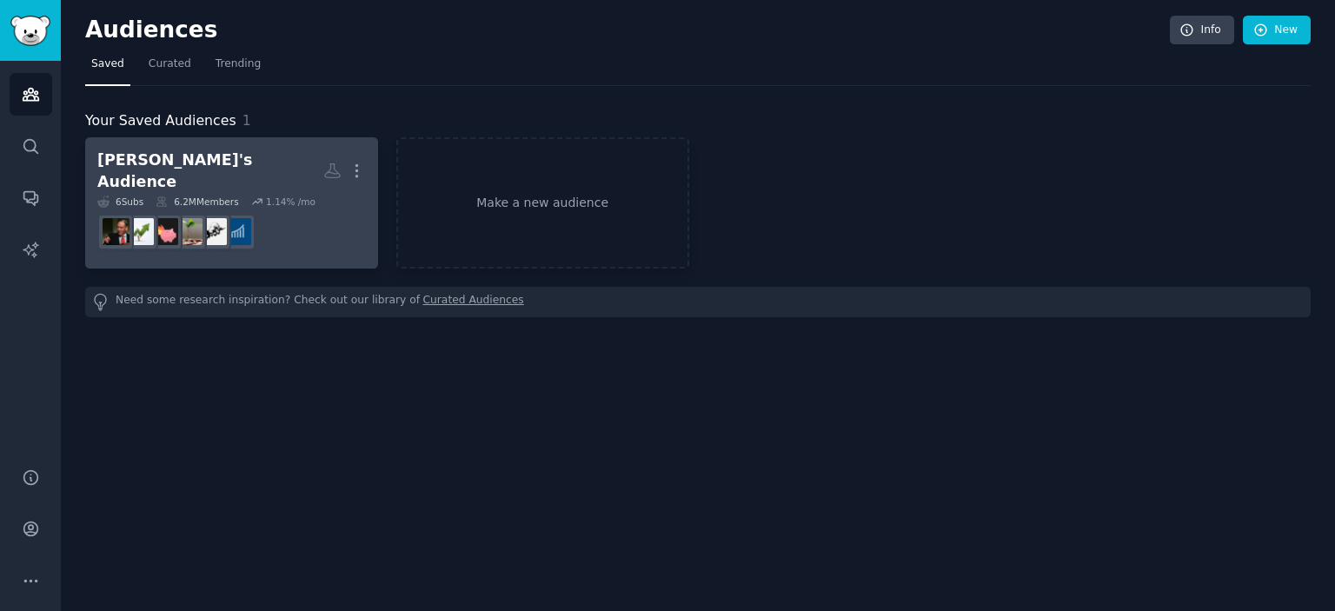
click at [194, 169] on div "[PERSON_NAME]'s Audience" at bounding box center [210, 171] width 226 height 43
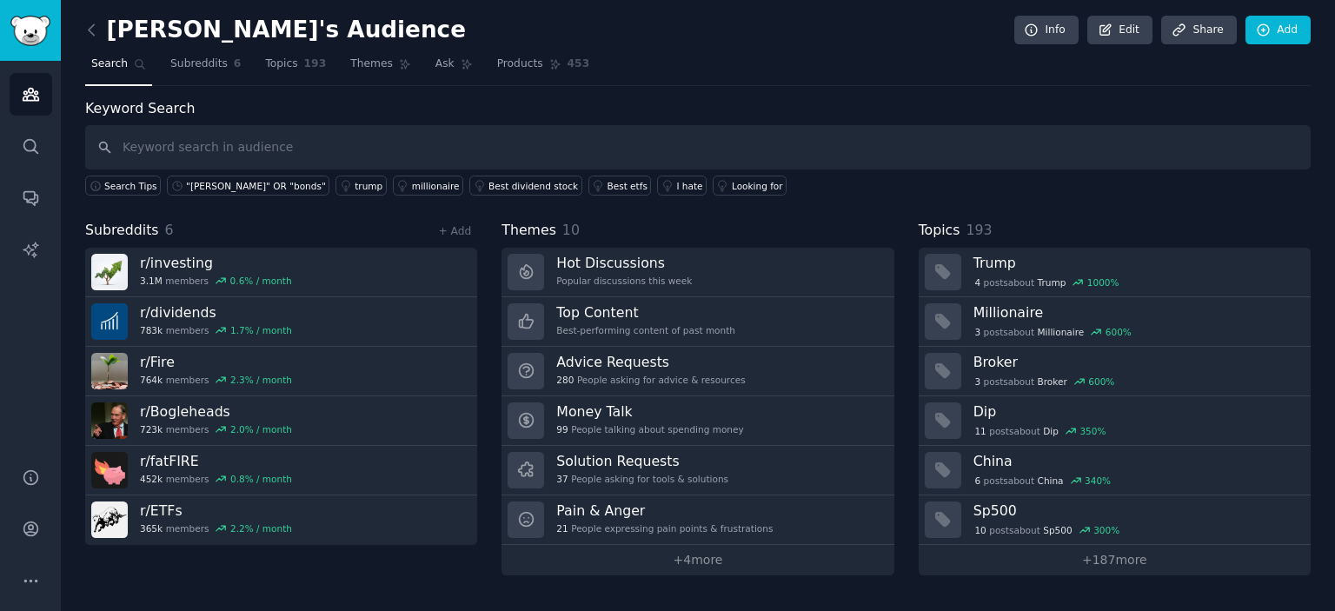
click at [385, 595] on div "Silo's Audience Info Edit Share Add Search Subreddits 6 Topics 193 Themes Ask P…" at bounding box center [698, 305] width 1274 height 611
